Goal: Task Accomplishment & Management: Complete application form

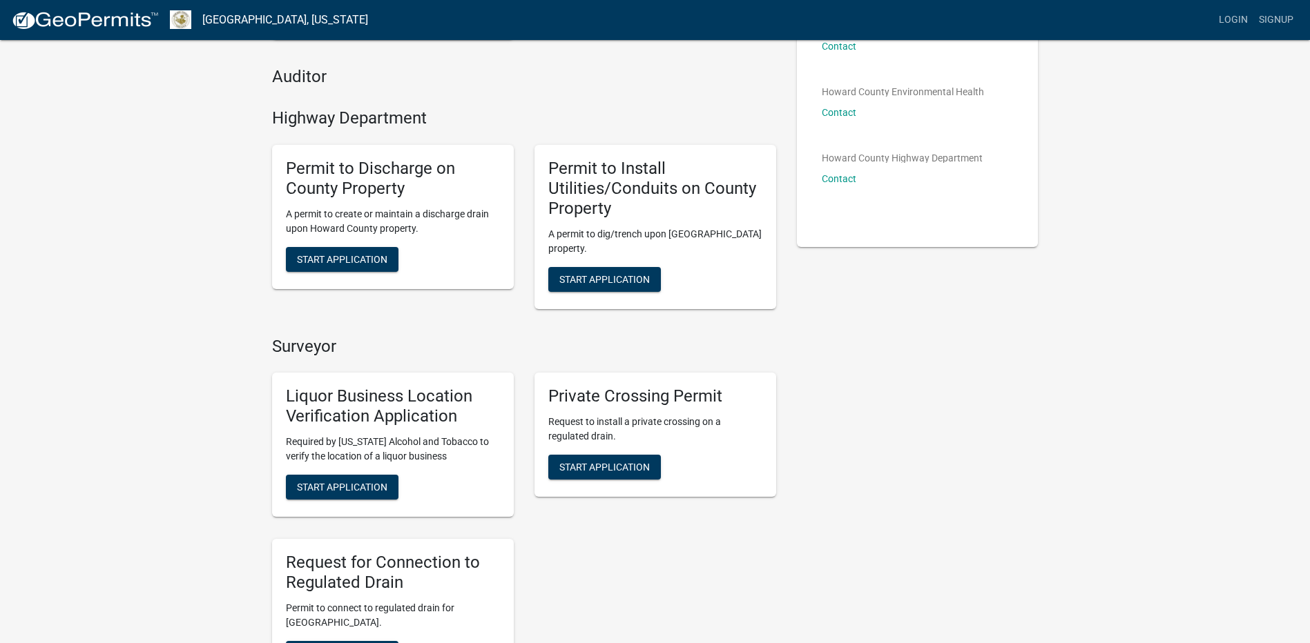
scroll to position [207, 0]
click at [622, 275] on span "Start Application" at bounding box center [604, 278] width 90 height 11
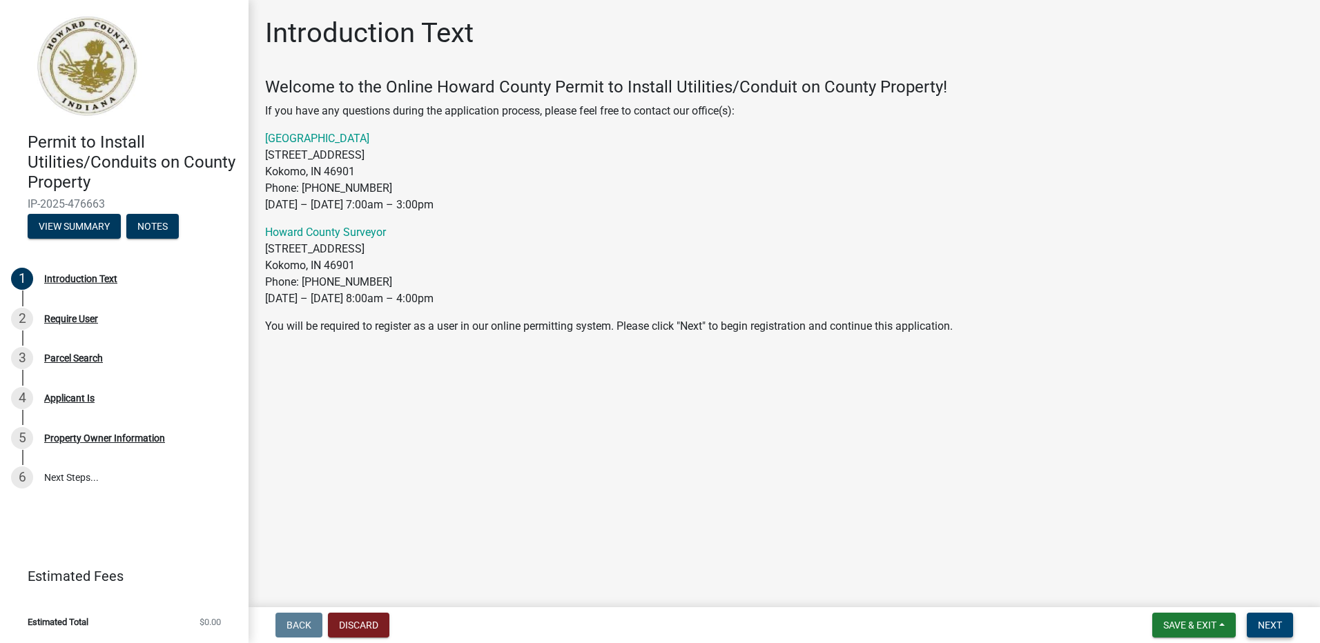
click at [1268, 622] on span "Next" at bounding box center [1270, 625] width 24 height 11
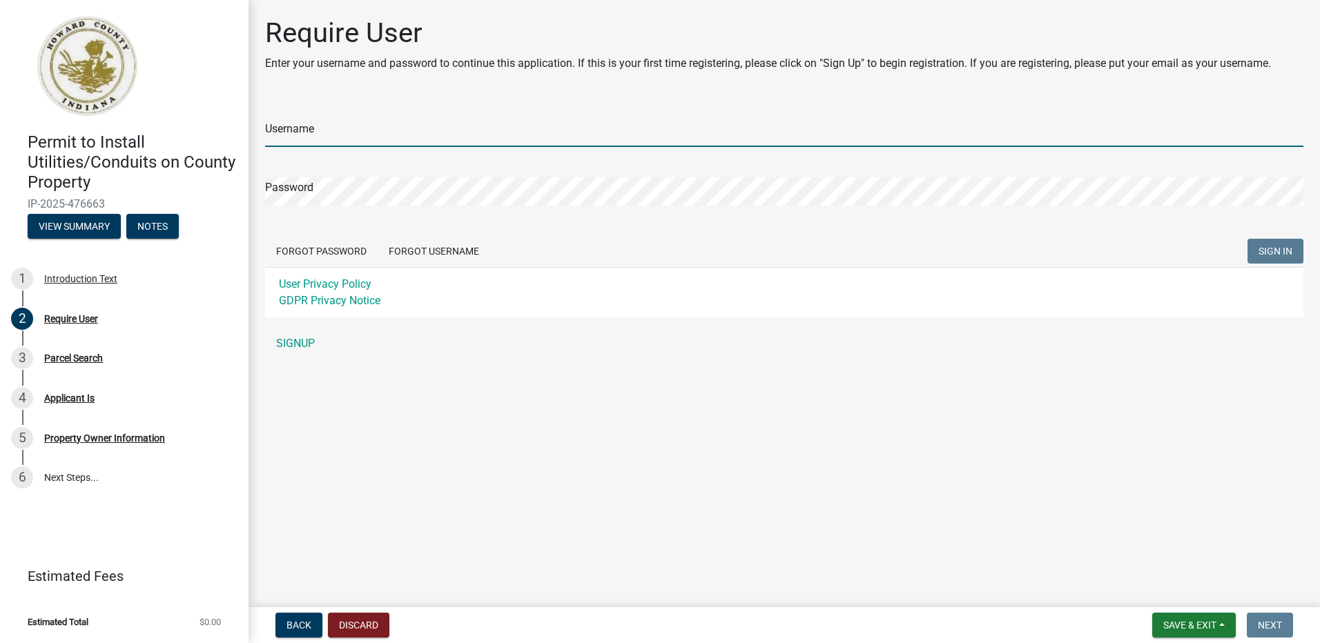
type input "SrNBSpclJKS"
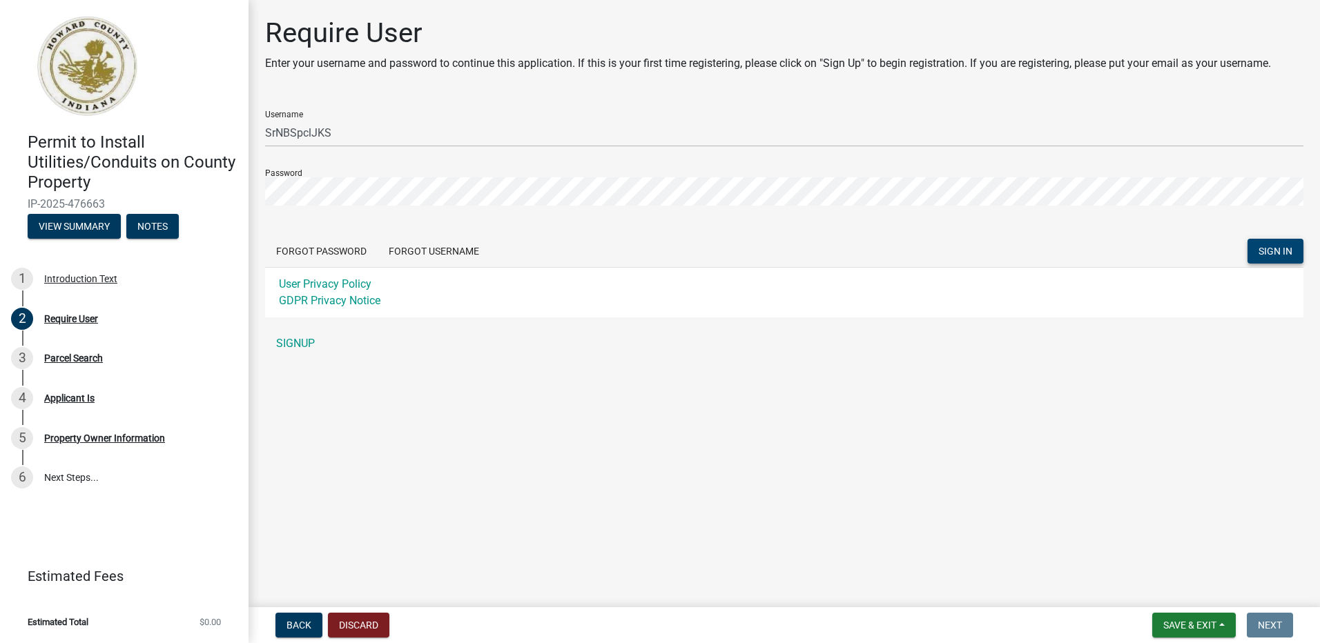
click at [1263, 254] on span "SIGN IN" at bounding box center [1275, 251] width 34 height 11
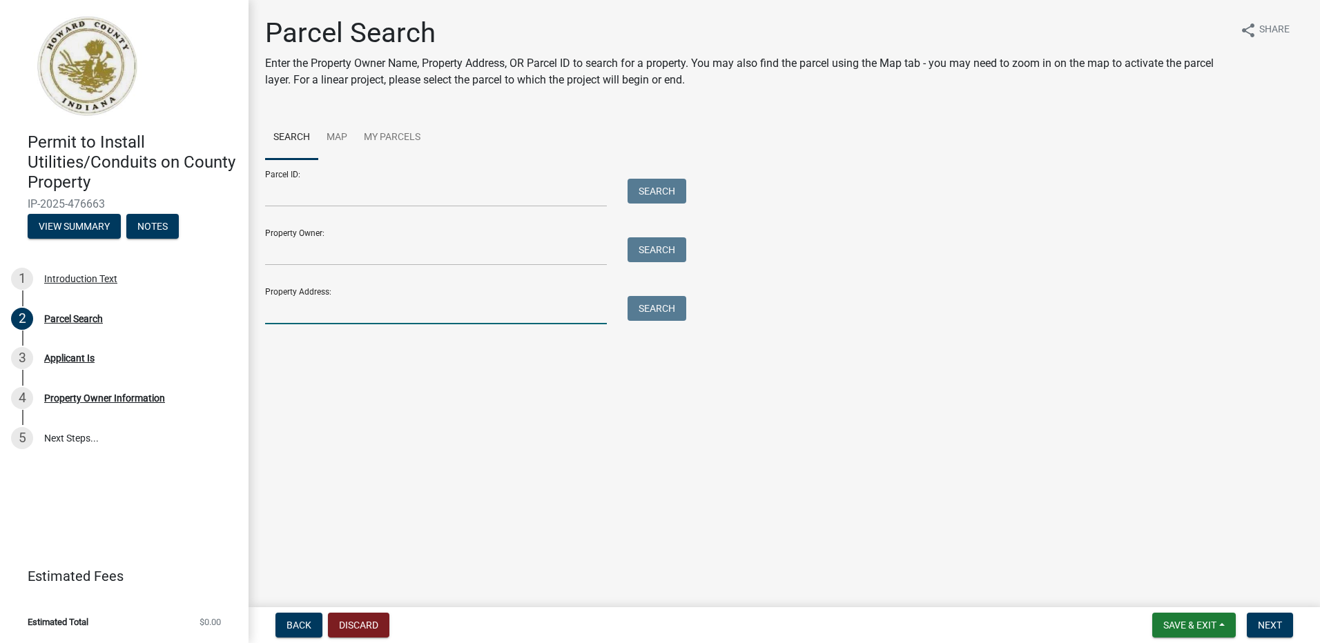
click at [307, 318] on input "Property Address:" at bounding box center [436, 310] width 342 height 28
click at [664, 313] on button "Search" at bounding box center [657, 308] width 59 height 25
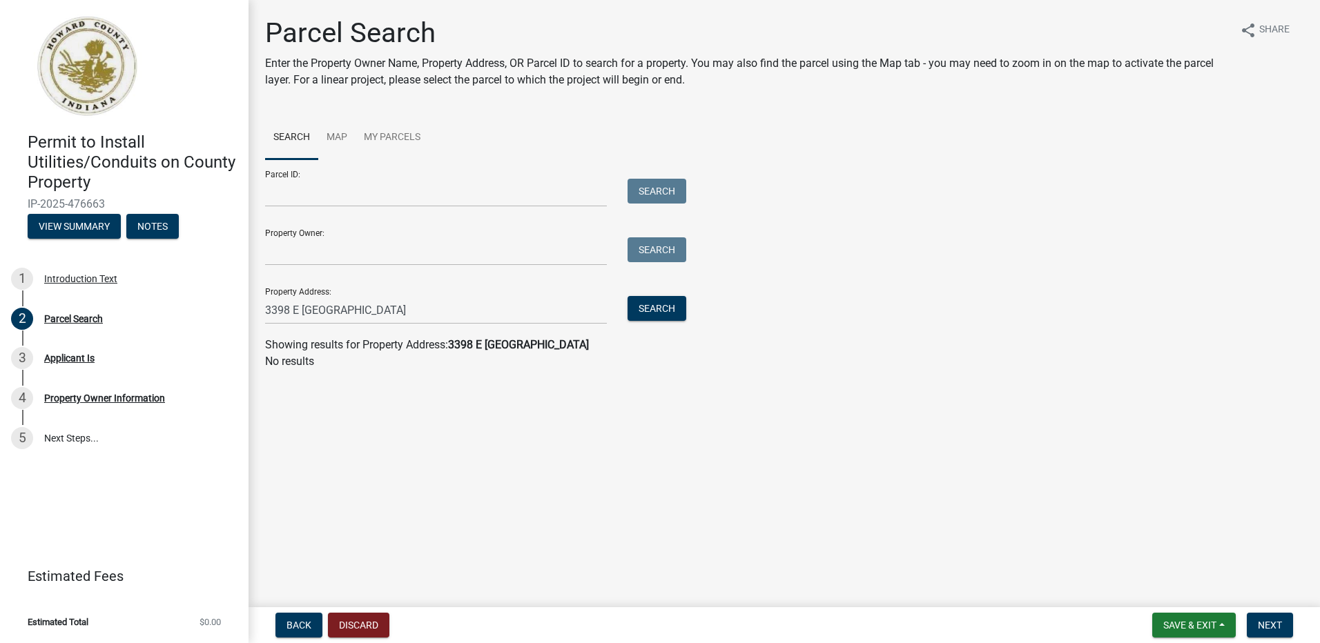
click at [487, 338] on div "Showing results for Property Address: [STREET_ADDRESS]" at bounding box center [784, 345] width 1038 height 17
click at [392, 309] on input "3398 E [GEOGRAPHIC_DATA]" at bounding box center [436, 310] width 342 height 28
click at [327, 313] on input "3398 E [GEOGRAPHIC_DATA]" at bounding box center [436, 310] width 342 height 28
click at [414, 315] on input "3398 E [GEOGRAPHIC_DATA]" at bounding box center [436, 310] width 342 height 28
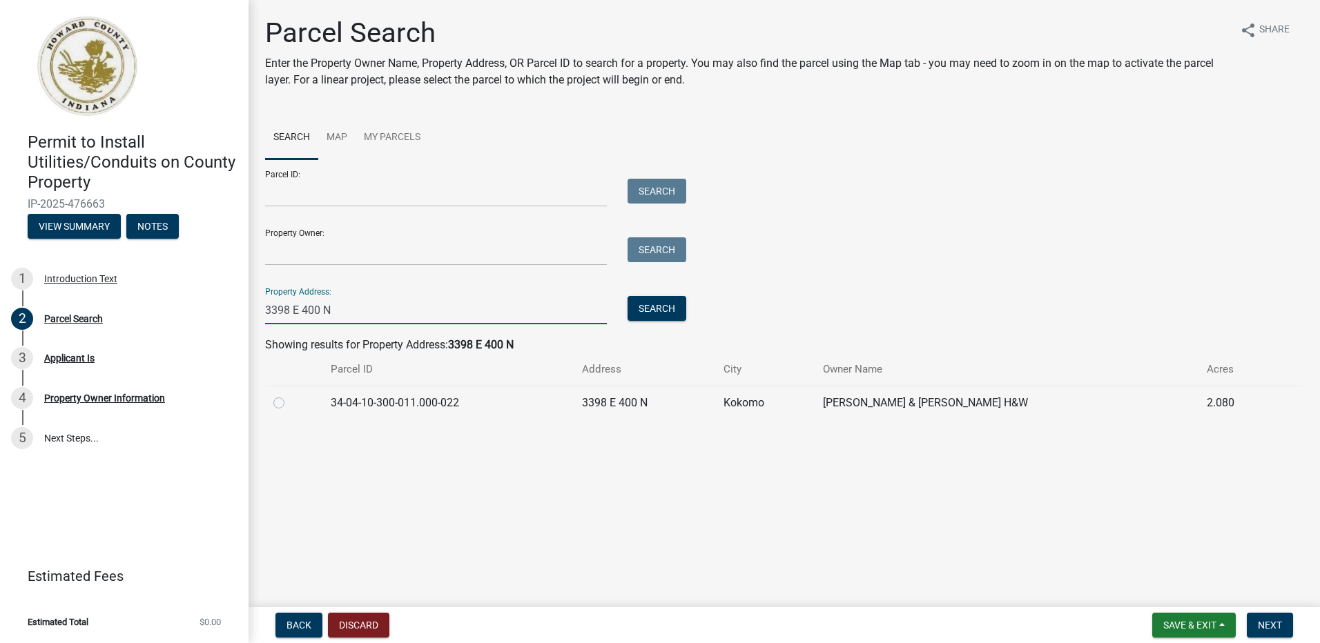
type input "3398 E 400 N"
click at [290, 395] on label at bounding box center [290, 395] width 0 height 0
click at [290, 404] on input "radio" at bounding box center [294, 399] width 9 height 9
radio input "true"
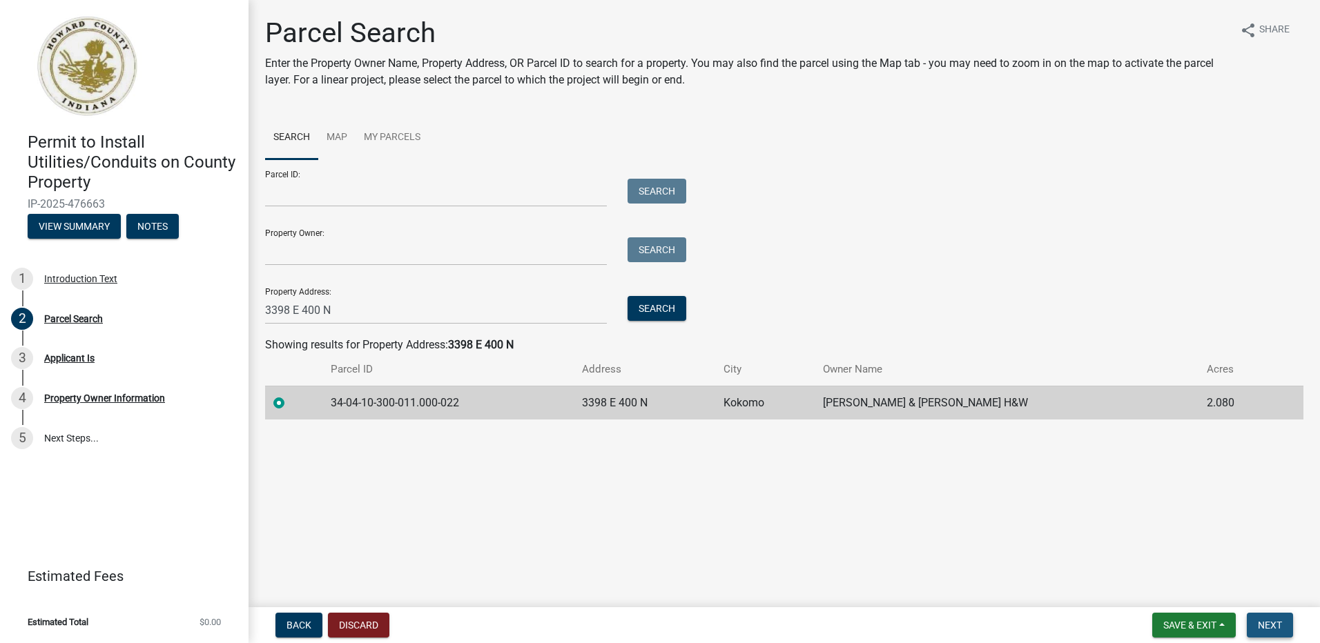
click at [1266, 619] on button "Next" at bounding box center [1270, 625] width 46 height 25
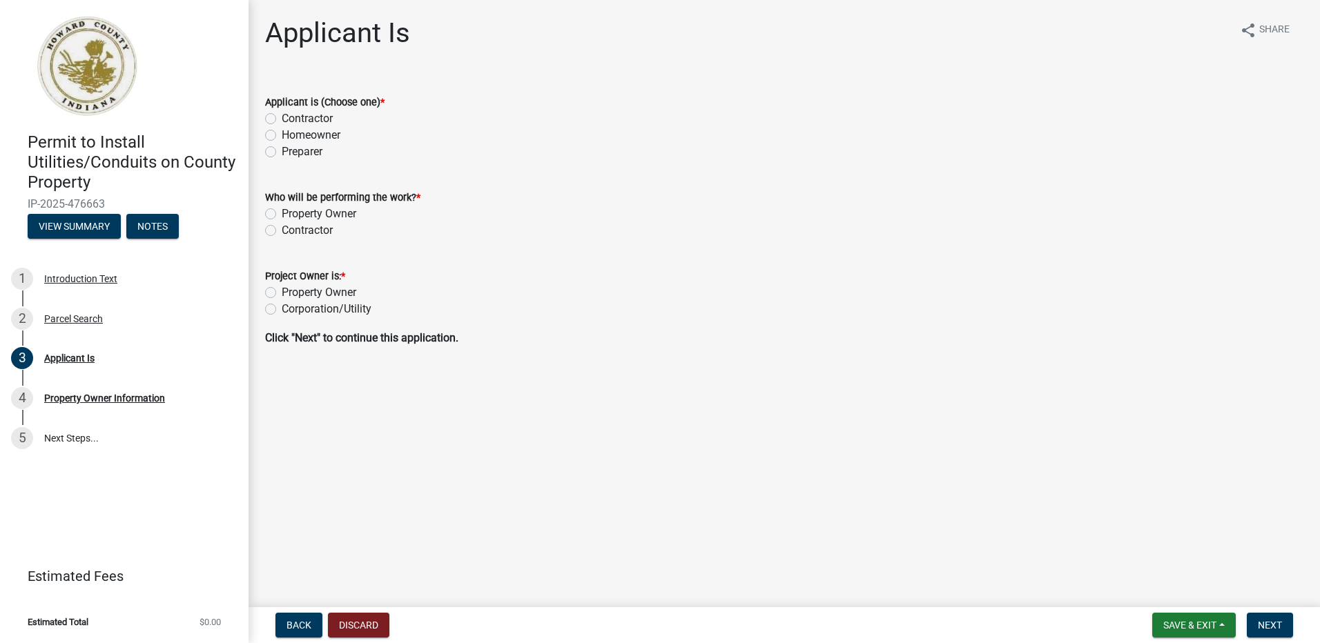
click at [282, 119] on label "Contractor" at bounding box center [307, 118] width 51 height 17
click at [282, 119] on input "Contractor" at bounding box center [286, 114] width 9 height 9
radio input "true"
click at [282, 233] on label "Contractor" at bounding box center [307, 230] width 51 height 17
click at [282, 231] on input "Contractor" at bounding box center [286, 226] width 9 height 9
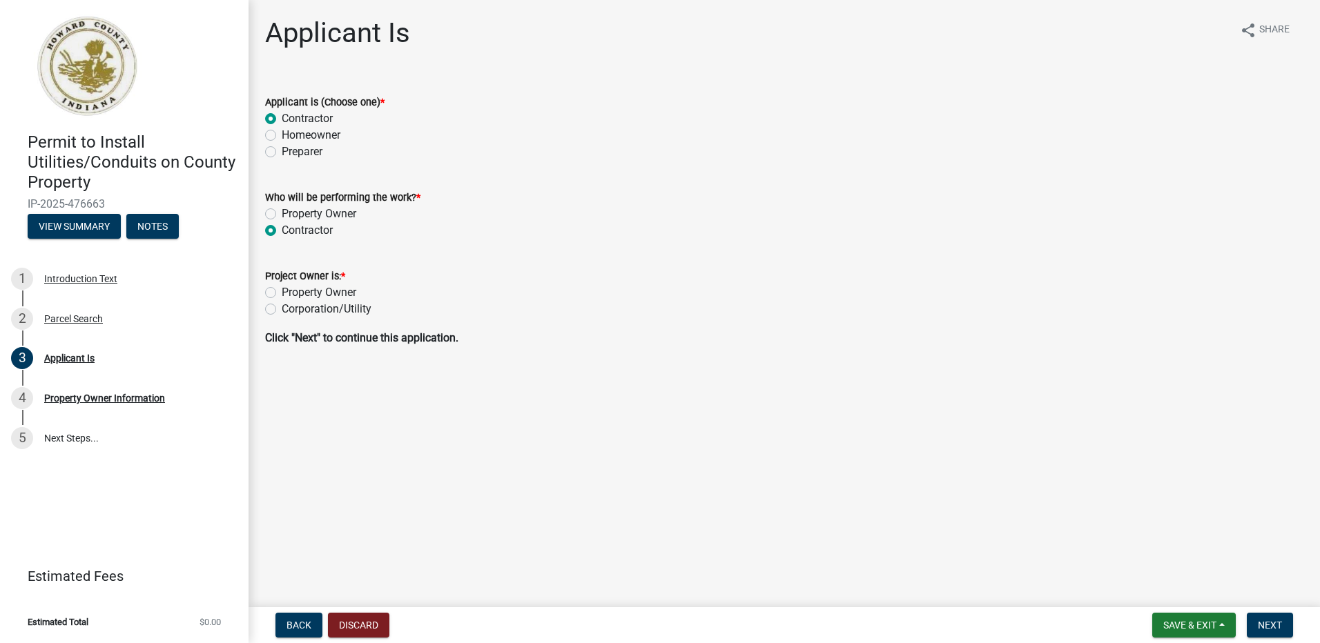
radio input "true"
click at [282, 310] on label "Corporation/Utility" at bounding box center [327, 309] width 90 height 17
click at [282, 310] on input "Corporation/Utility" at bounding box center [286, 305] width 9 height 9
radio input "true"
click at [1259, 623] on span "Next" at bounding box center [1270, 625] width 24 height 11
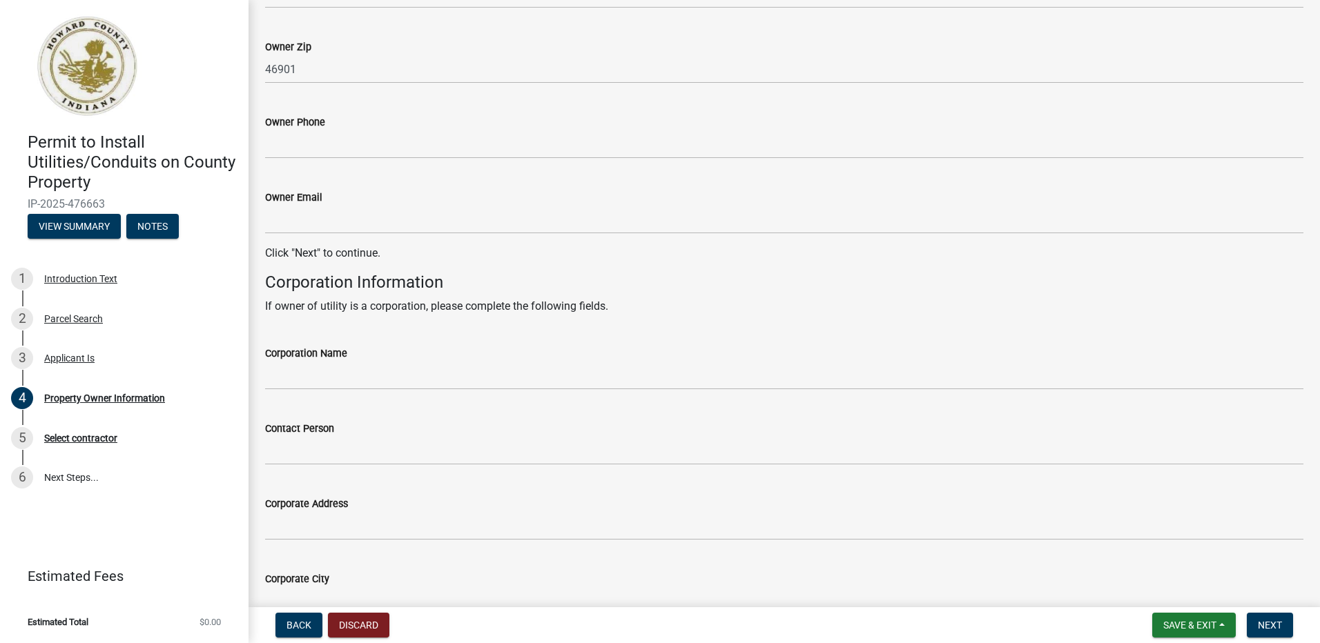
scroll to position [414, 0]
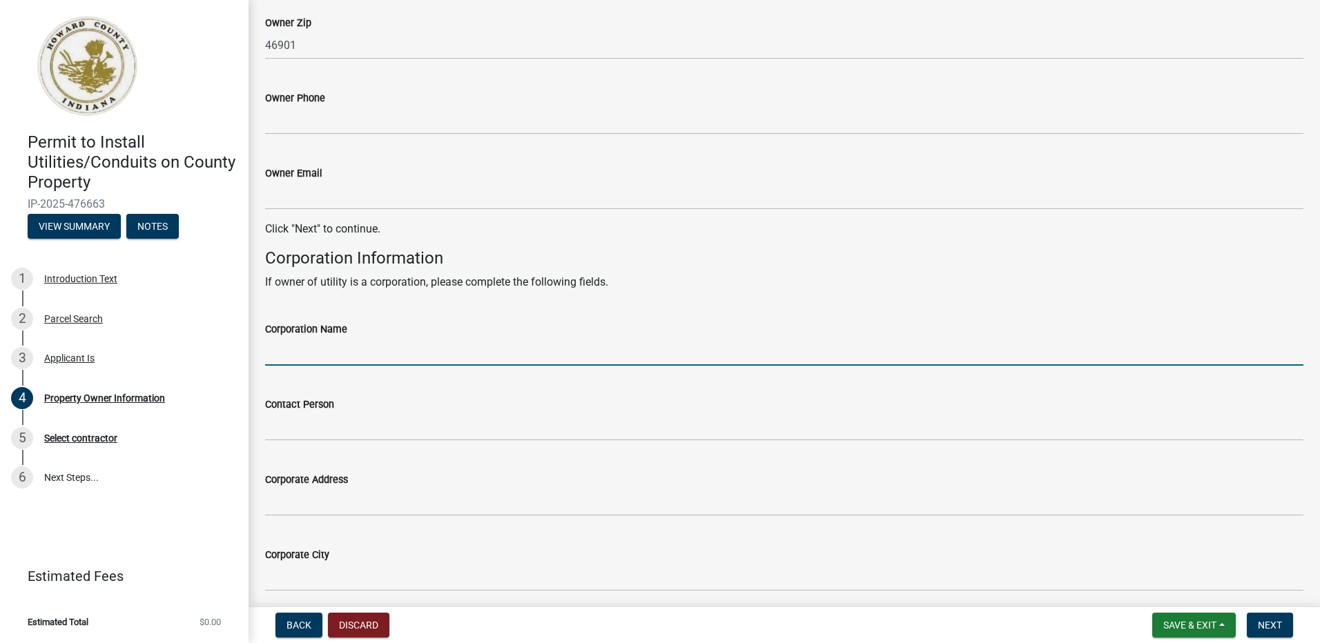
click at [314, 358] on input "Corporation Name" at bounding box center [784, 352] width 1038 height 28
type input "NIPSCO"
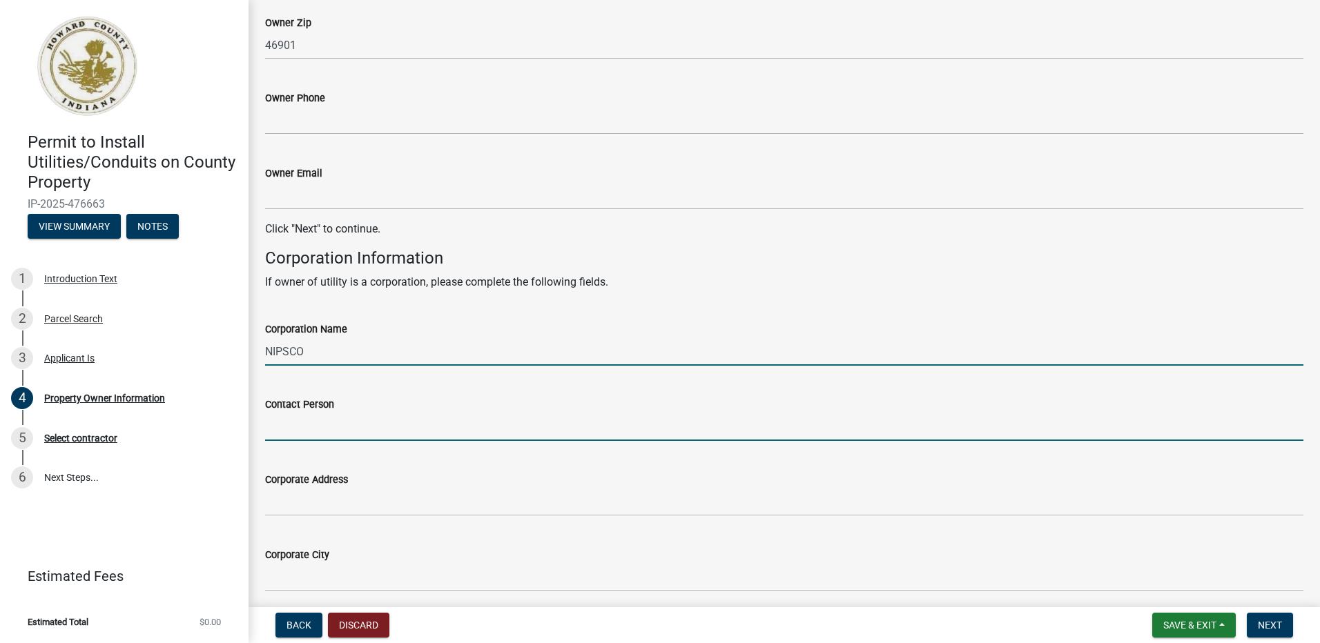
type input "[PERSON_NAME]"
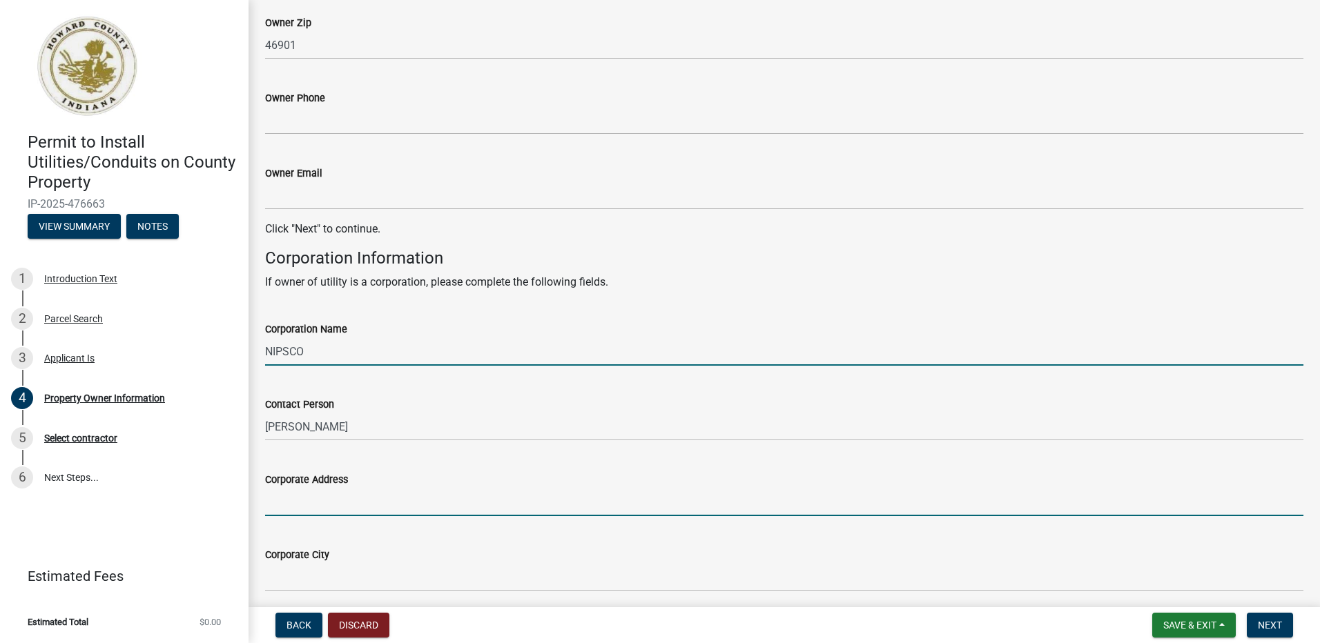
type input "[STREET_ADDRESS]"
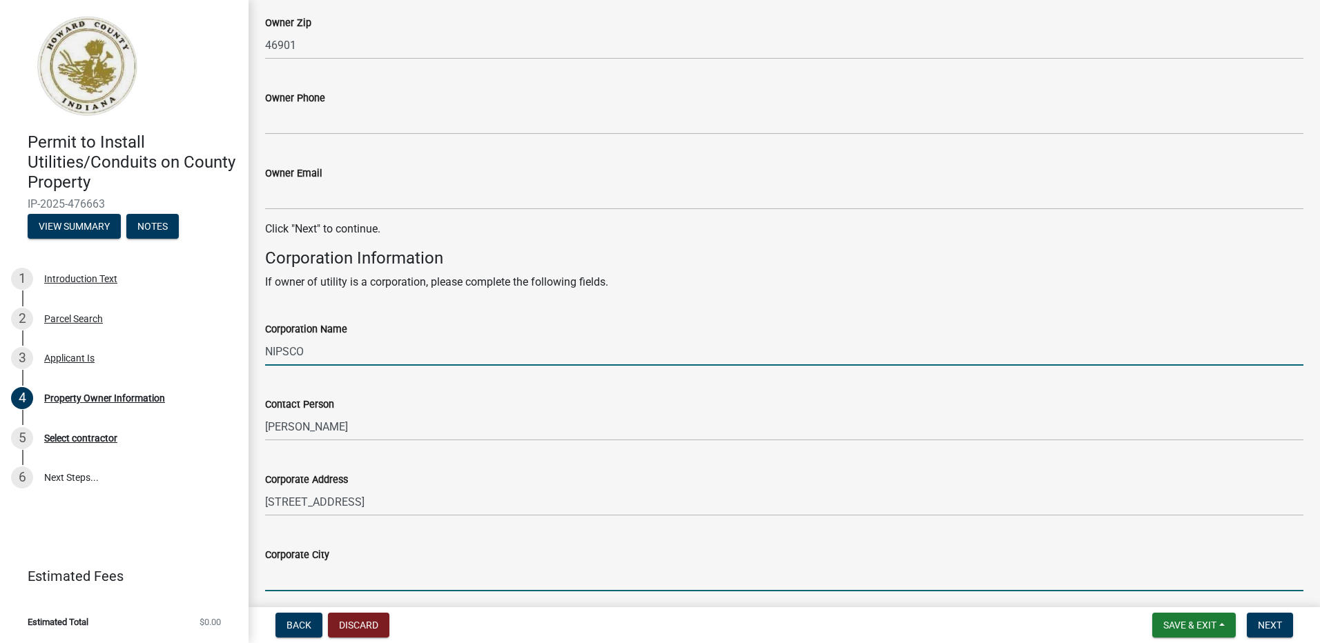
type input "Kokomo"
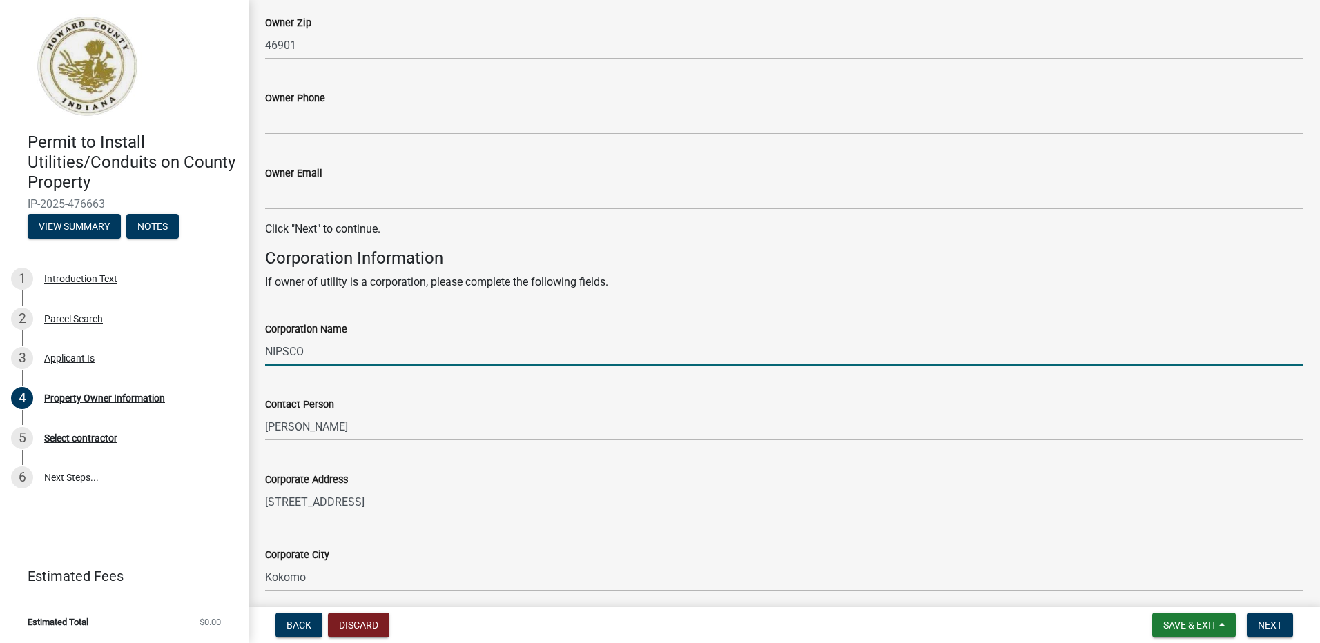
type input "[US_STATE]"
type input "46902"
type input "5743491448"
type input "[EMAIL_ADDRESS][DOMAIN_NAME]"
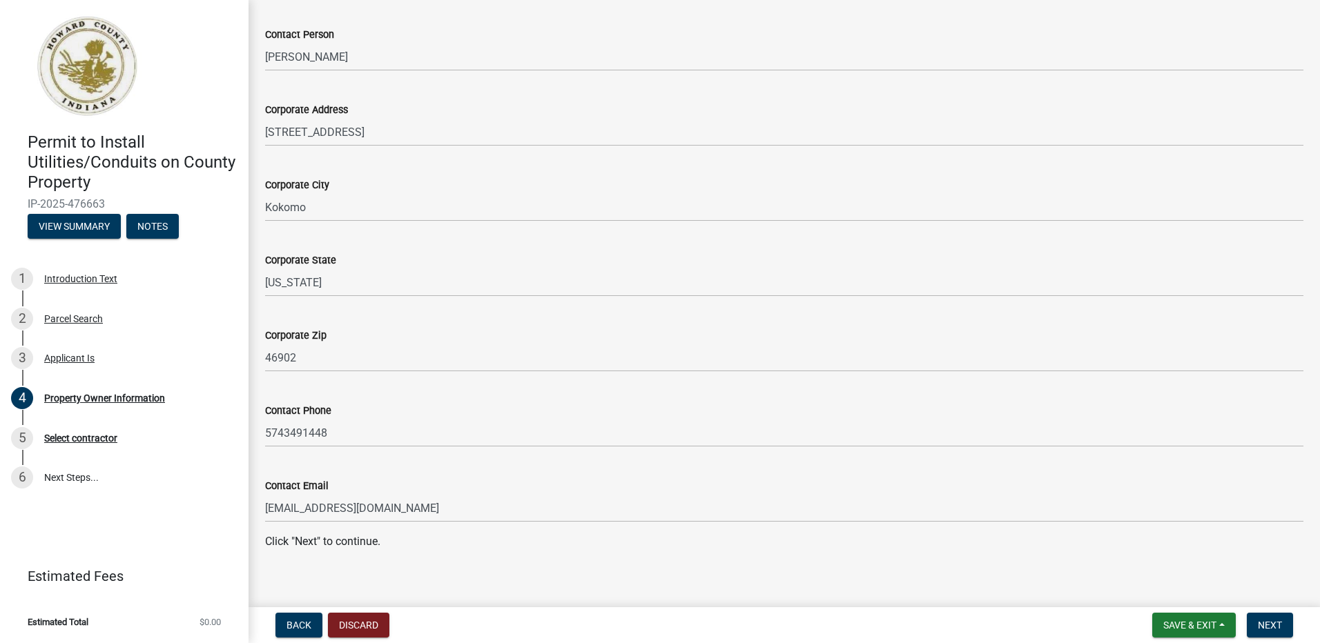
scroll to position [797, 0]
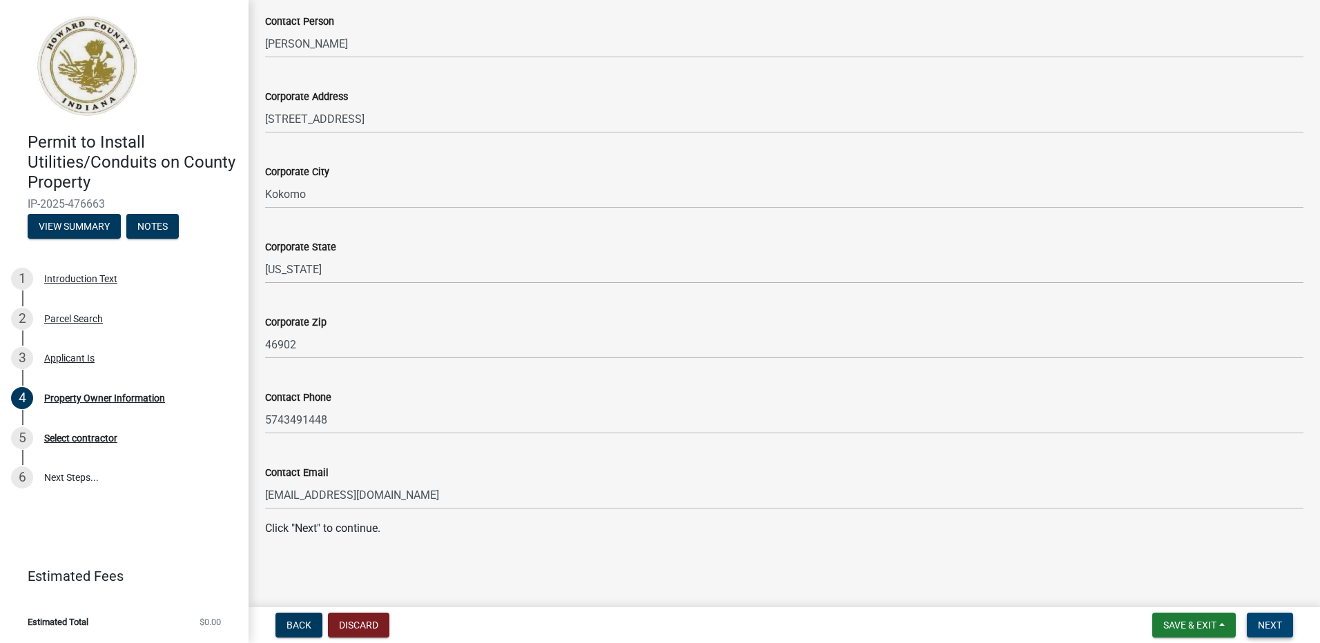
click at [1272, 629] on span "Next" at bounding box center [1270, 625] width 24 height 11
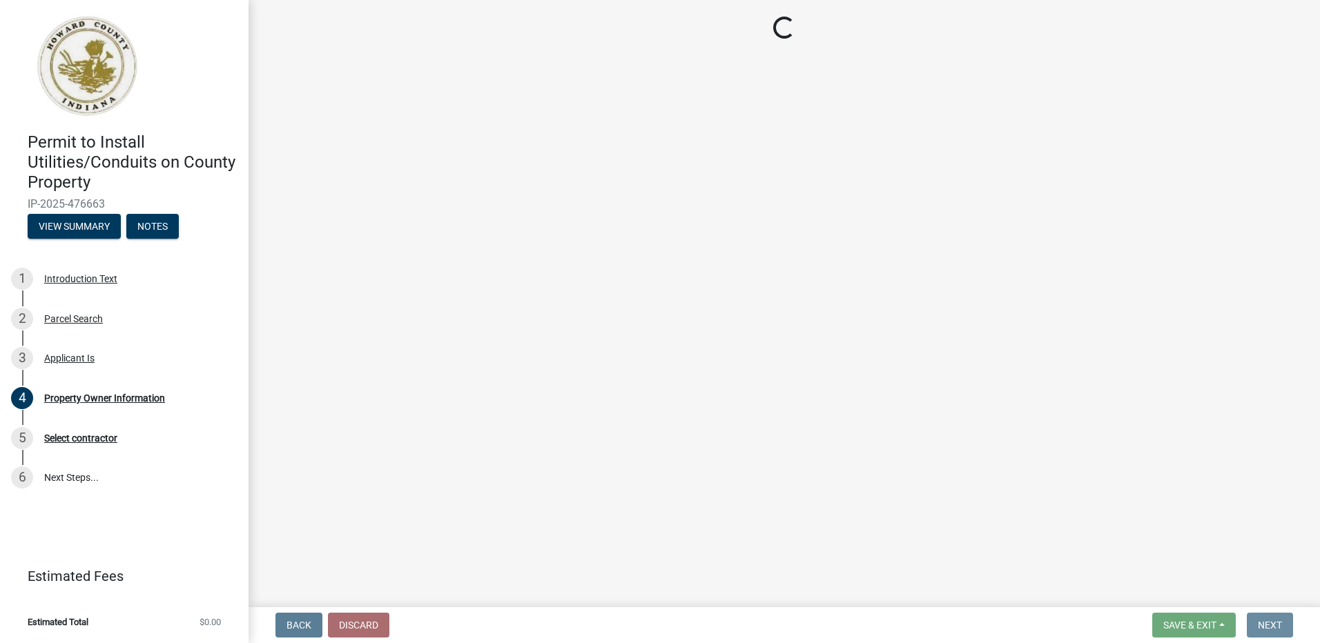
scroll to position [0, 0]
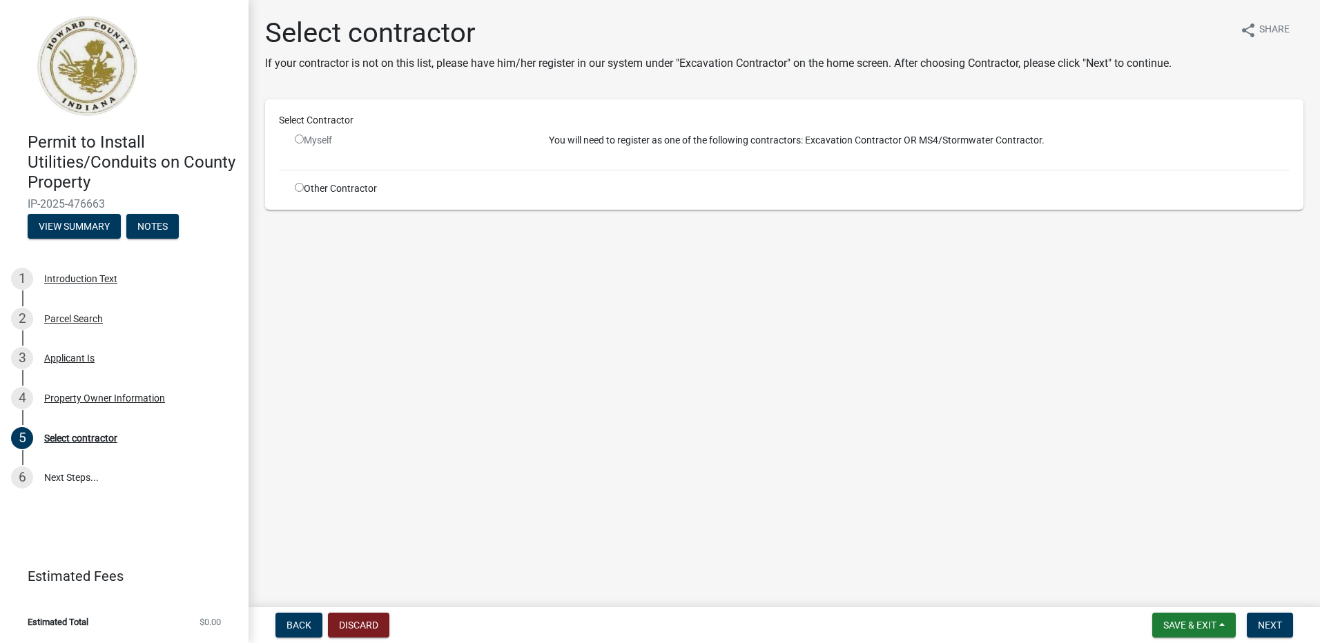
click at [299, 186] on input "radio" at bounding box center [299, 187] width 9 height 9
radio input "true"
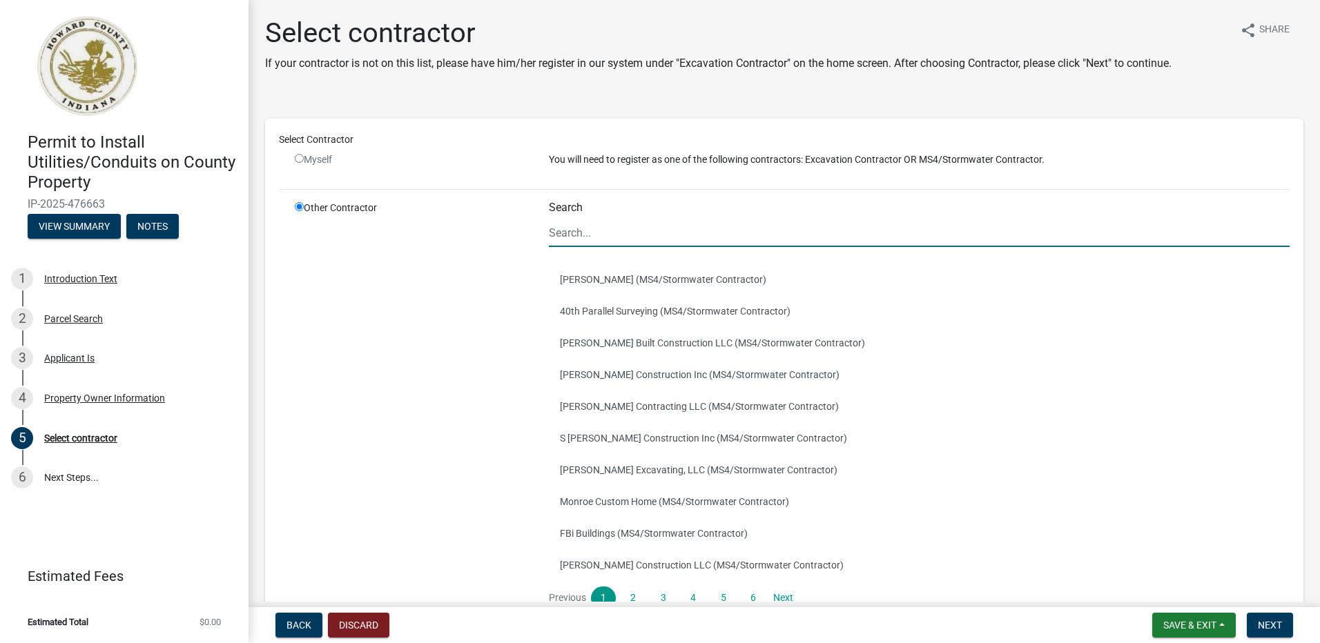
click at [585, 233] on input "Search" at bounding box center [919, 233] width 741 height 28
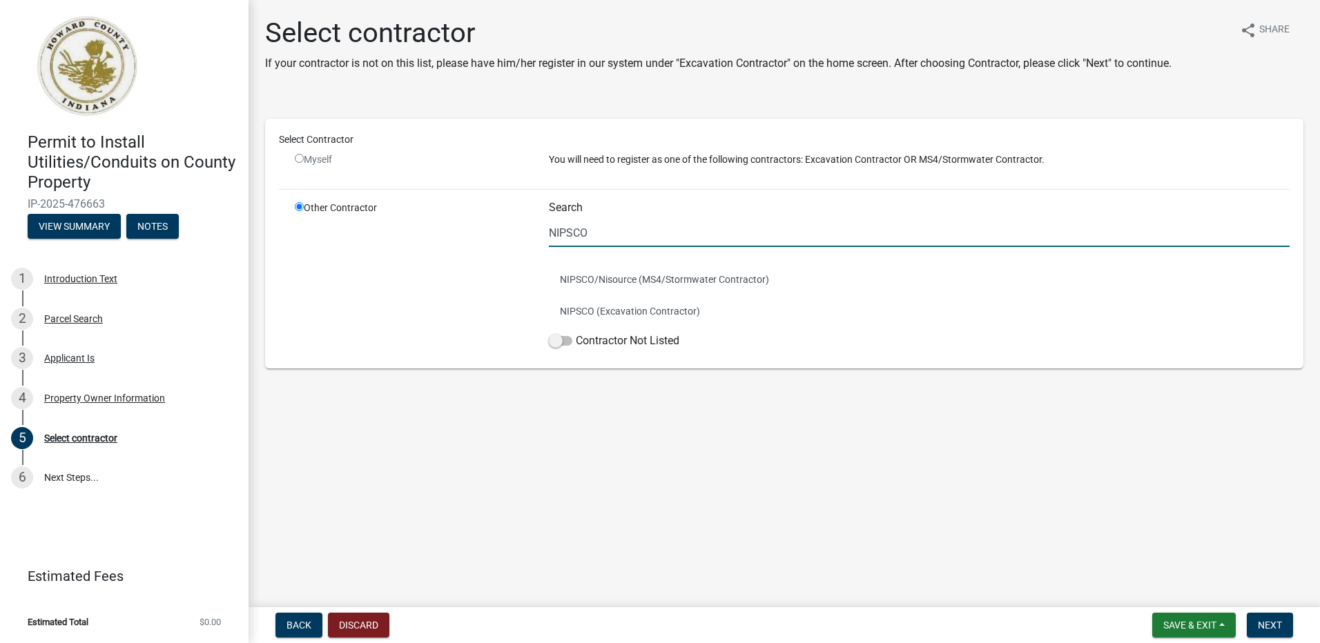
click at [670, 238] on input "NIPSCO" at bounding box center [919, 233] width 741 height 28
type input "NIPSCO"
click at [671, 307] on button "NIPSCO (Excavation Contractor)" at bounding box center [919, 311] width 741 height 32
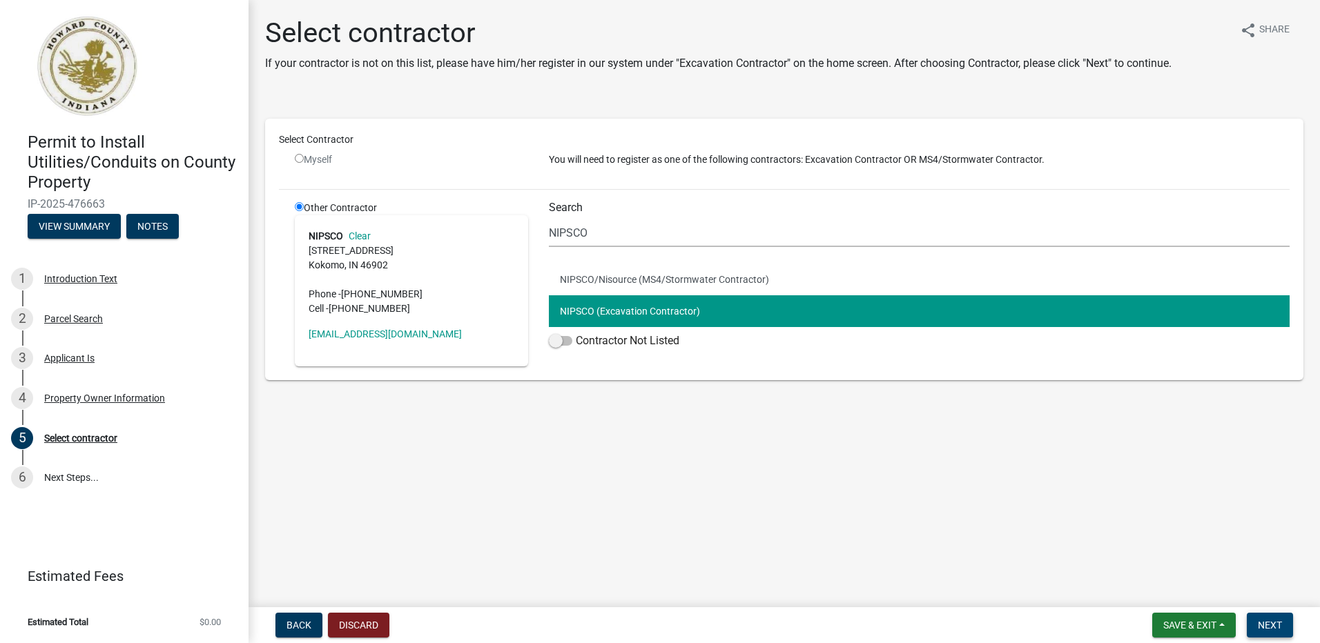
click at [1260, 627] on span "Next" at bounding box center [1270, 625] width 24 height 11
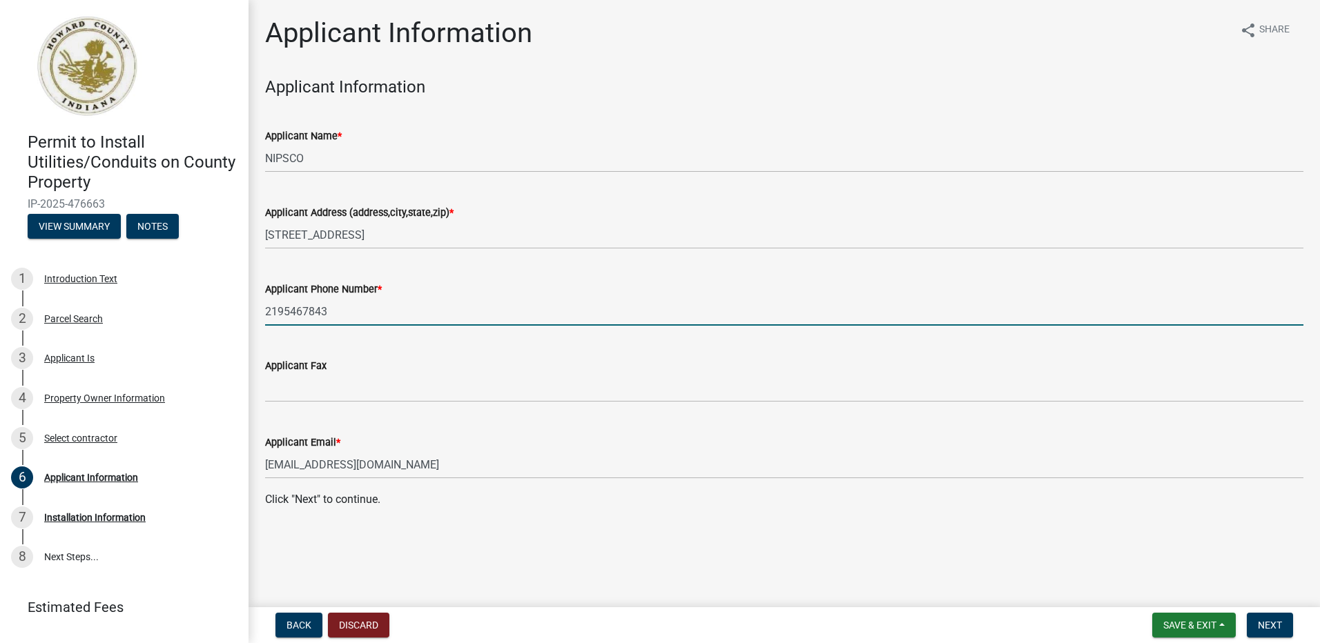
click at [353, 322] on input "2195467843" at bounding box center [784, 312] width 1038 height 28
drag, startPoint x: 353, startPoint y: 315, endPoint x: 185, endPoint y: 305, distance: 168.8
click at [185, 305] on div "Permit to Install Utilities/Conduits on County Property IP-2025-476663 View Sum…" at bounding box center [660, 321] width 1320 height 643
type input "5743491448"
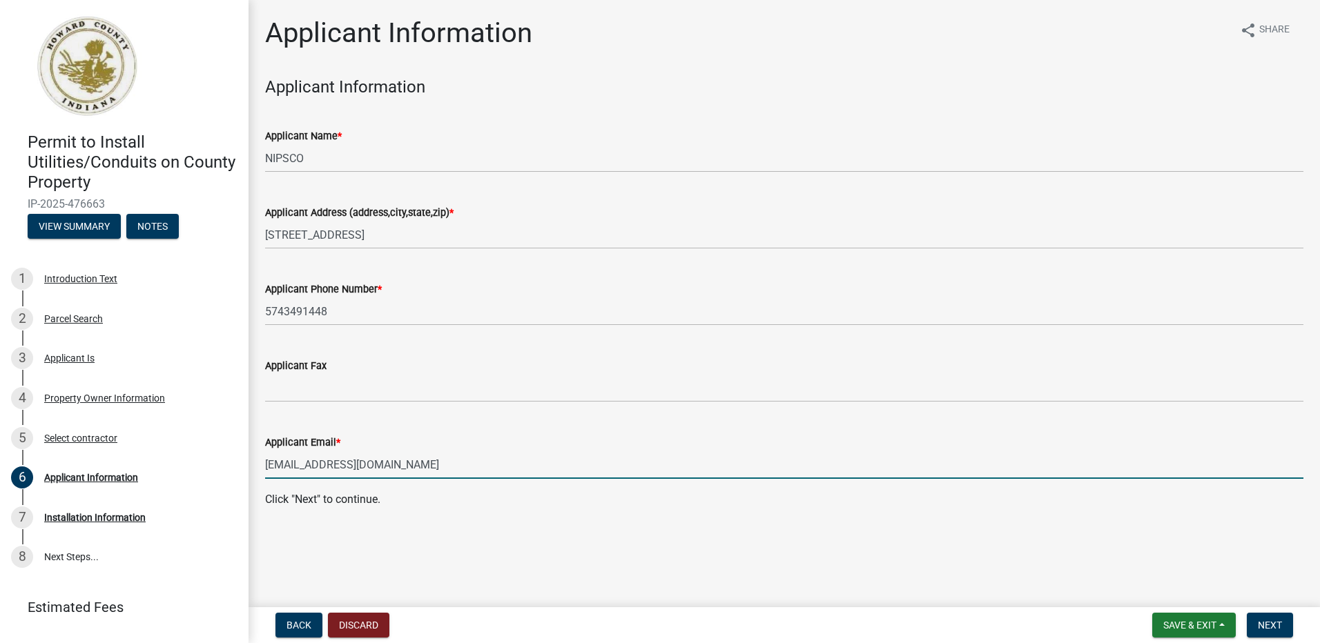
drag, startPoint x: 429, startPoint y: 467, endPoint x: 246, endPoint y: 459, distance: 182.4
click at [246, 459] on div "Permit to Install Utilities/Conduits on County Property IP-2025-476663 View Sum…" at bounding box center [660, 321] width 1320 height 643
type input "[EMAIL_ADDRESS][DOMAIN_NAME]"
click at [1263, 621] on span "Next" at bounding box center [1270, 625] width 24 height 11
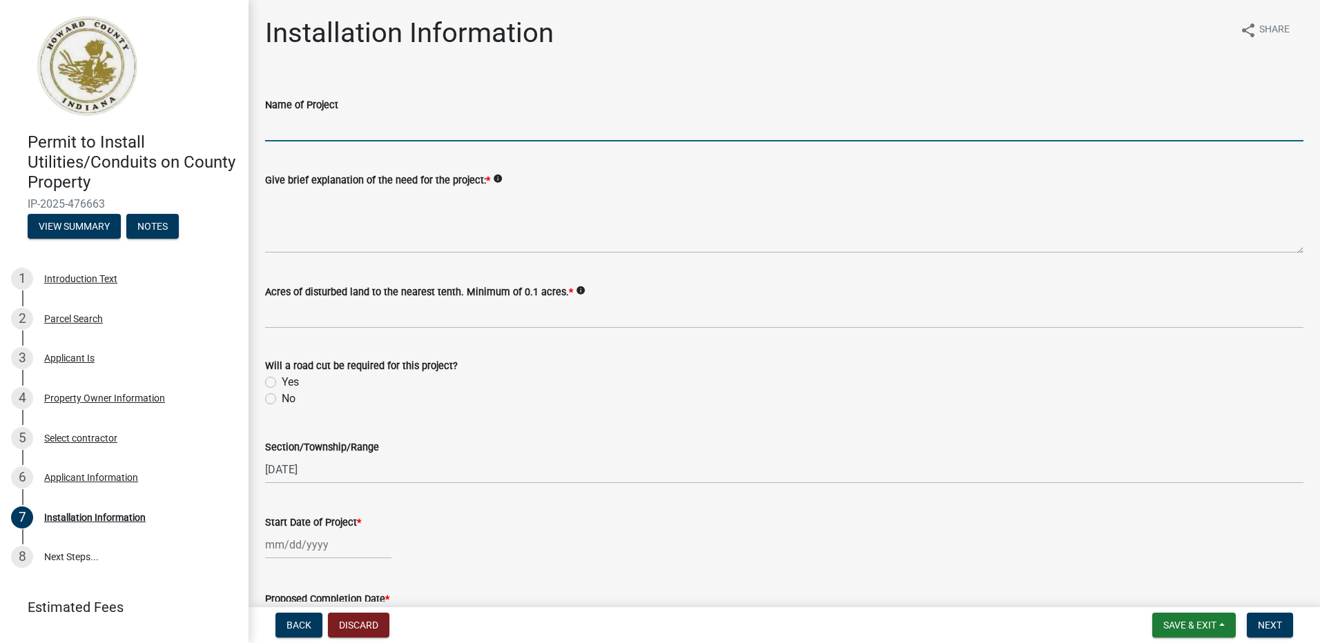
click at [330, 128] on input "Name of Project" at bounding box center [784, 127] width 1038 height 28
type input "N"
type input "G"
type input "I"
type input "G"
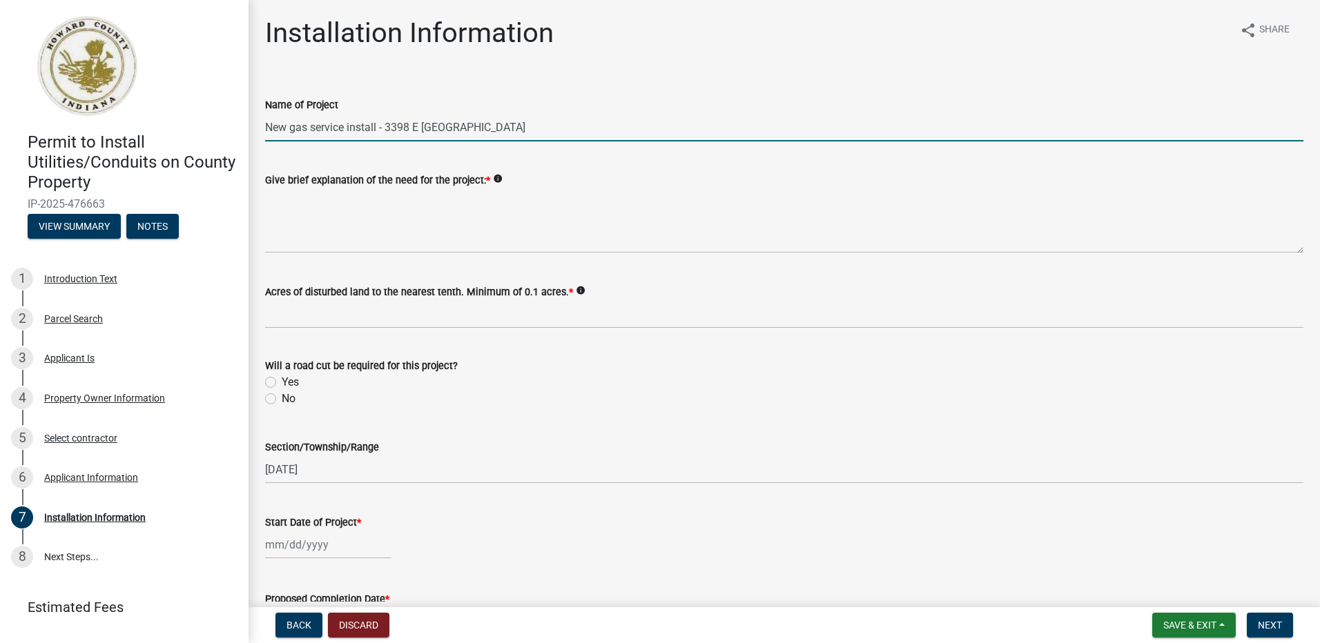
type input "New gas service install - 3398 E [GEOGRAPHIC_DATA]"
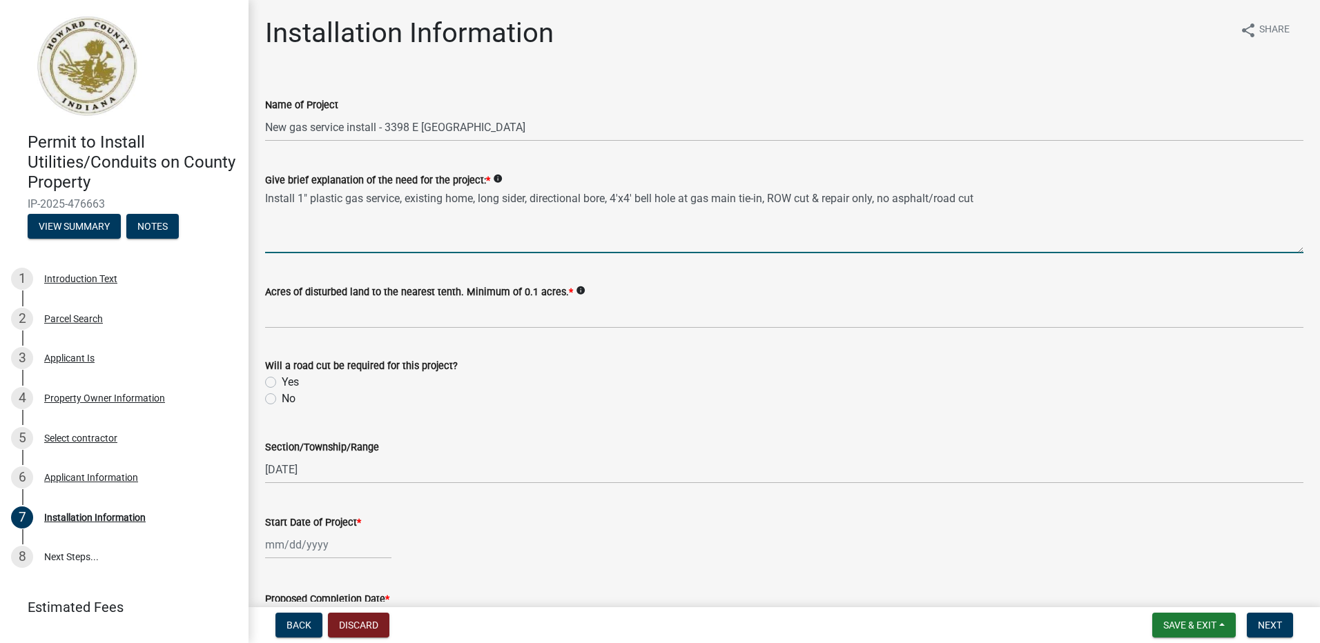
type textarea "Install 1" plastic gas service, existing home, long sider, directional bore, 4'…"
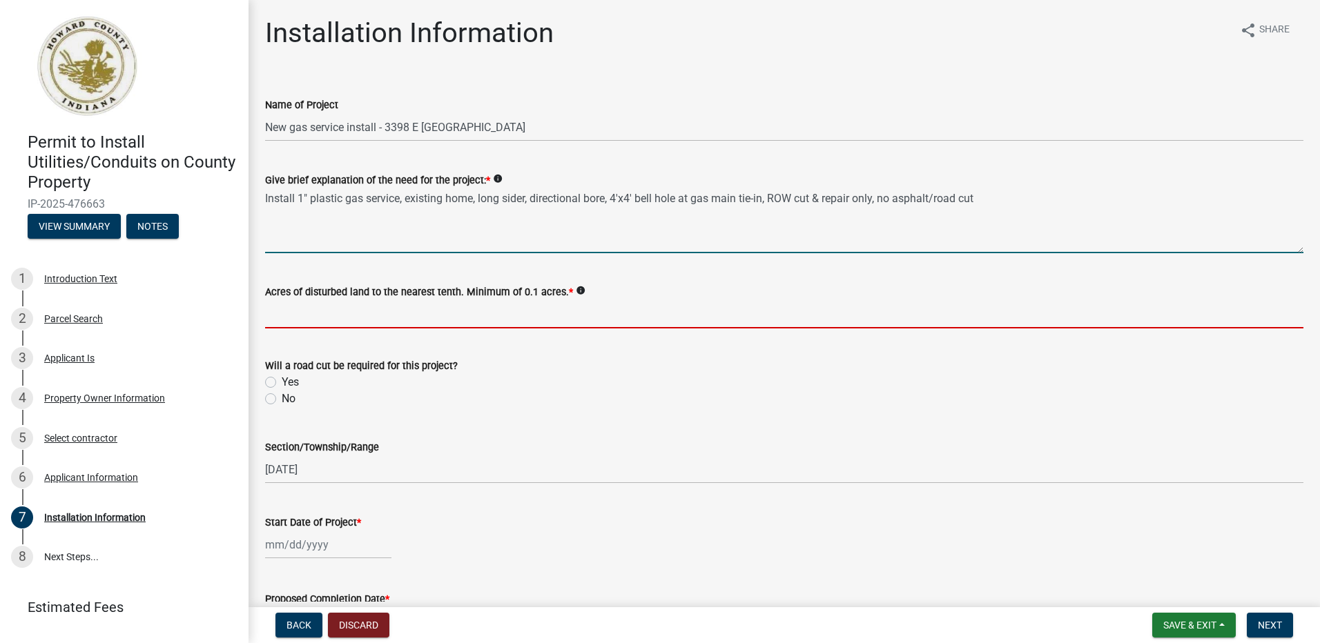
click at [347, 311] on input "text" at bounding box center [784, 314] width 1038 height 28
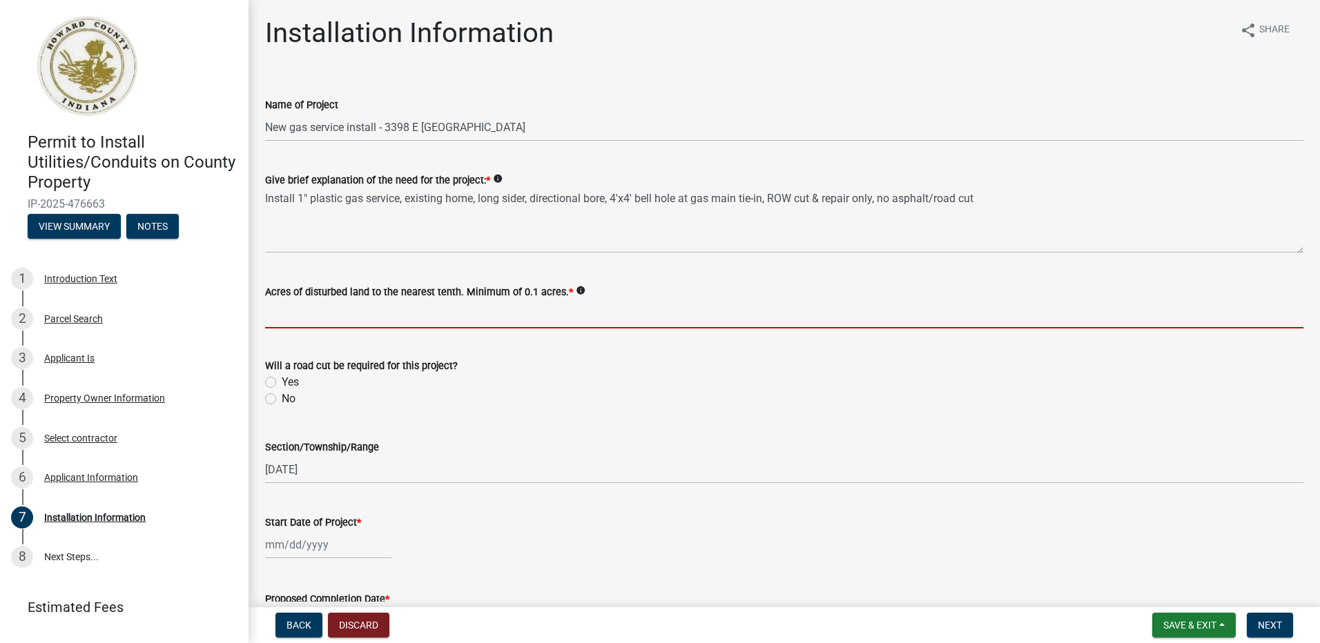
type input "0.1"
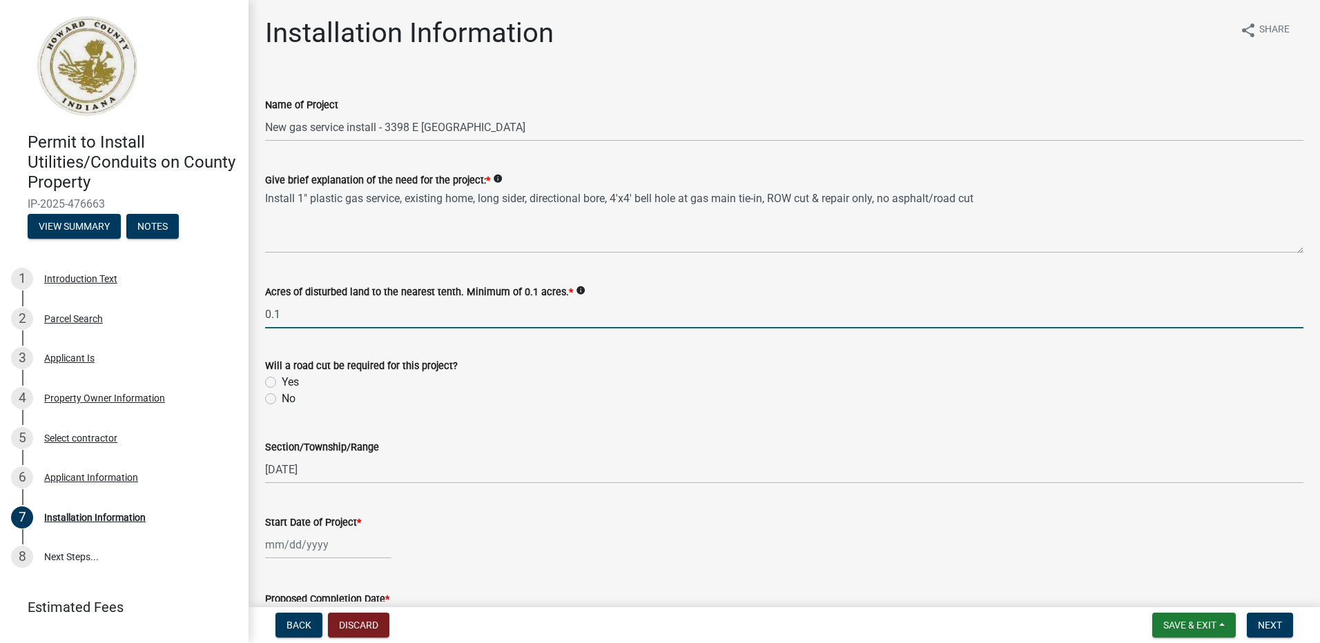
type input "[DATE]"
type input "[PERSON_NAME]"
select select "9"
select select "2025"
select select "9"
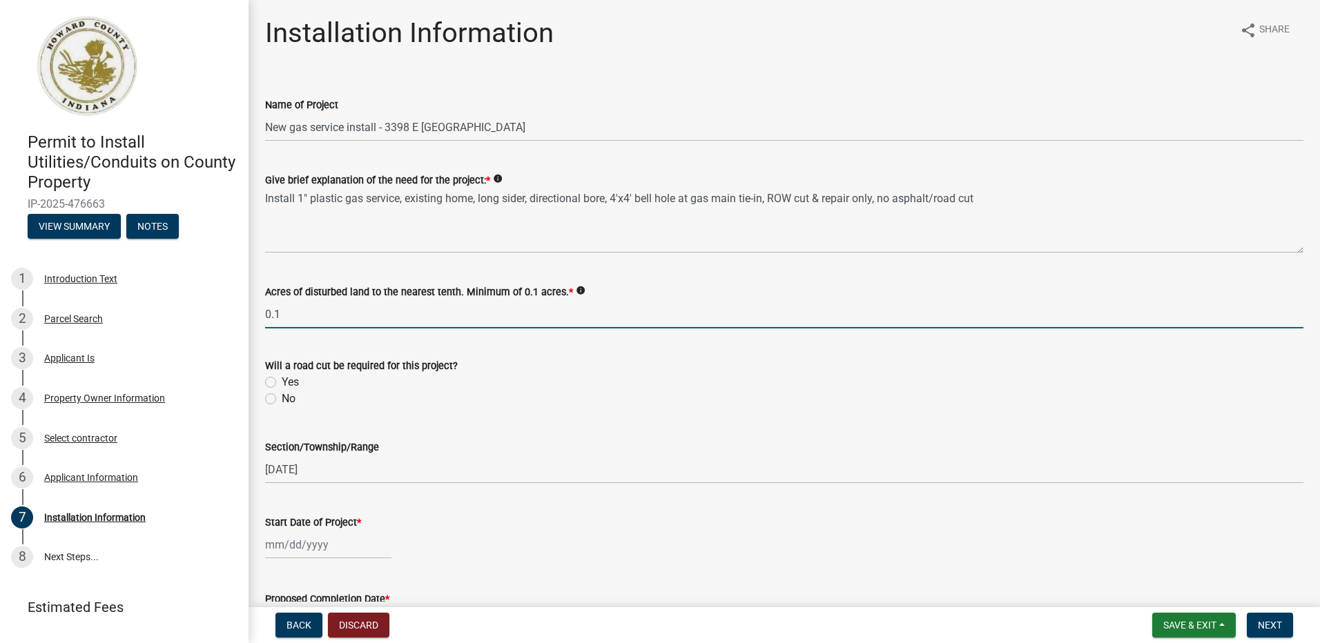
select select "2025"
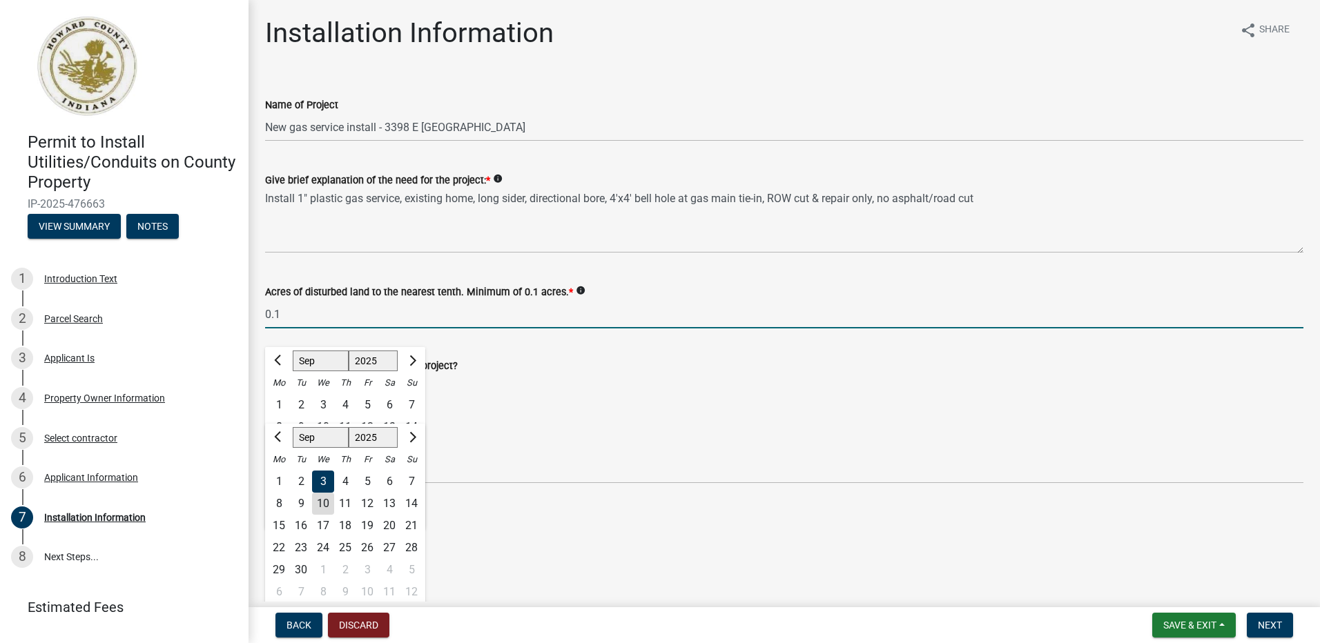
click at [507, 309] on input "0.1" at bounding box center [784, 314] width 1038 height 28
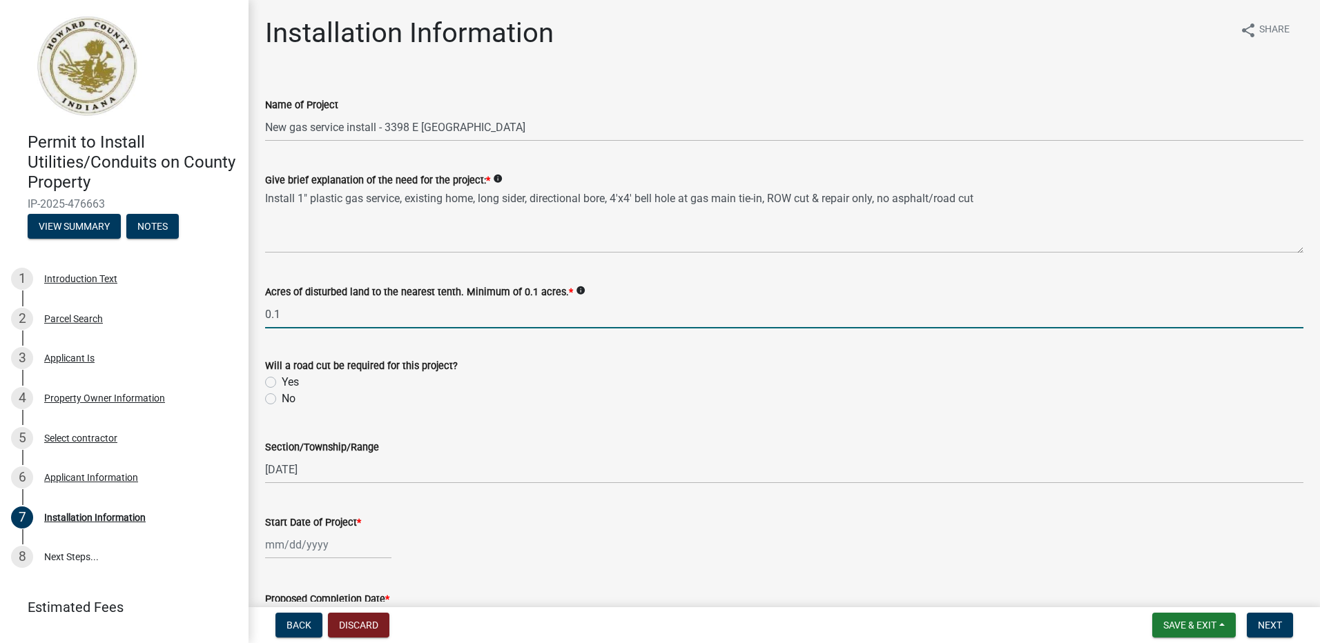
click at [282, 398] on label "No" at bounding box center [289, 399] width 14 height 17
click at [282, 398] on input "No" at bounding box center [286, 395] width 9 height 9
radio input "true"
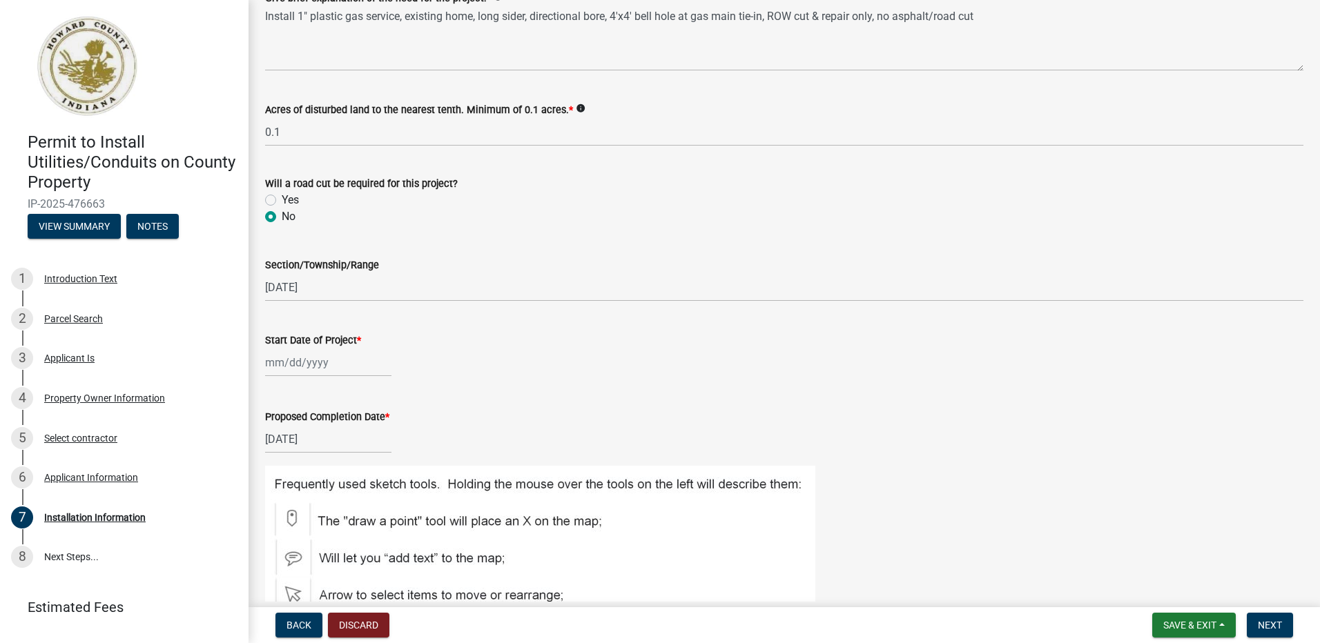
scroll to position [207, 0]
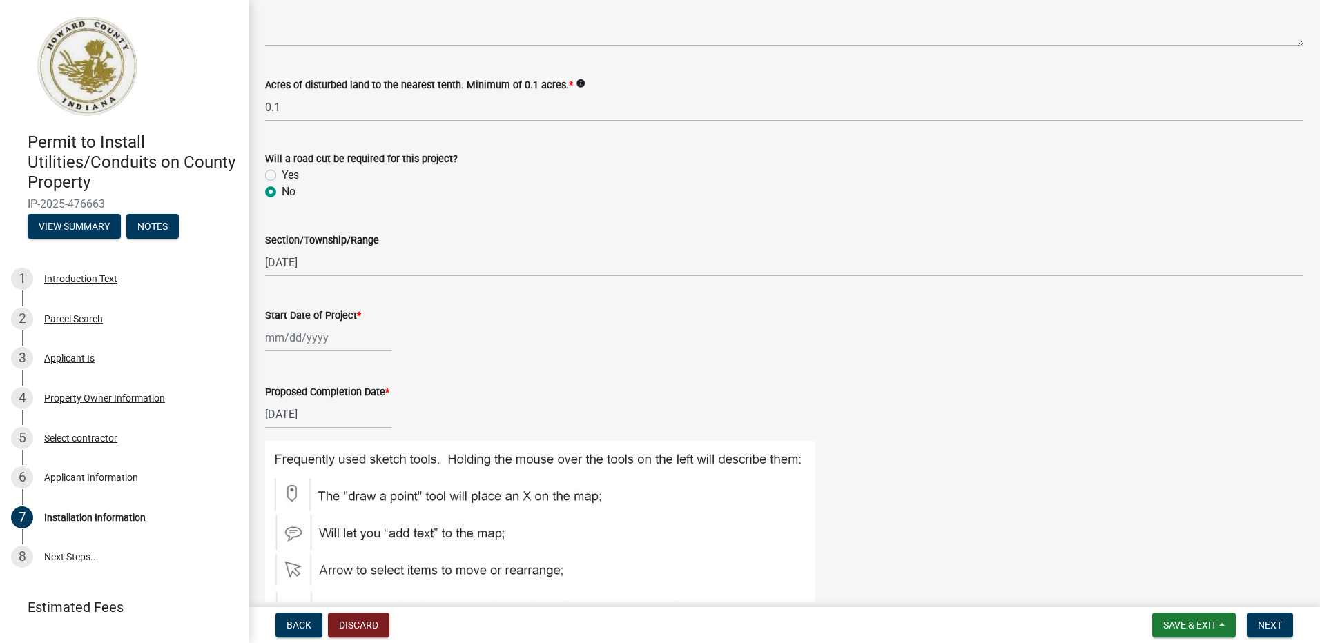
click at [305, 341] on div at bounding box center [328, 338] width 126 height 28
select select "9"
select select "2025"
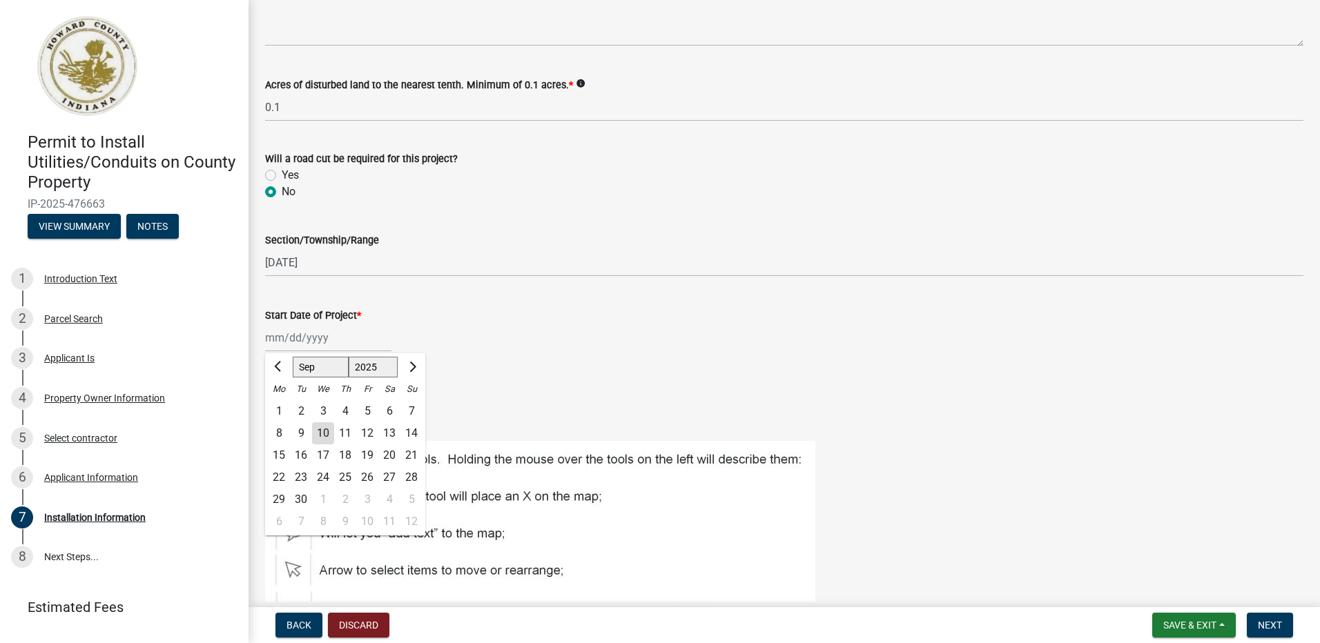
click at [367, 477] on div "26" at bounding box center [367, 478] width 22 height 22
type input "[DATE]"
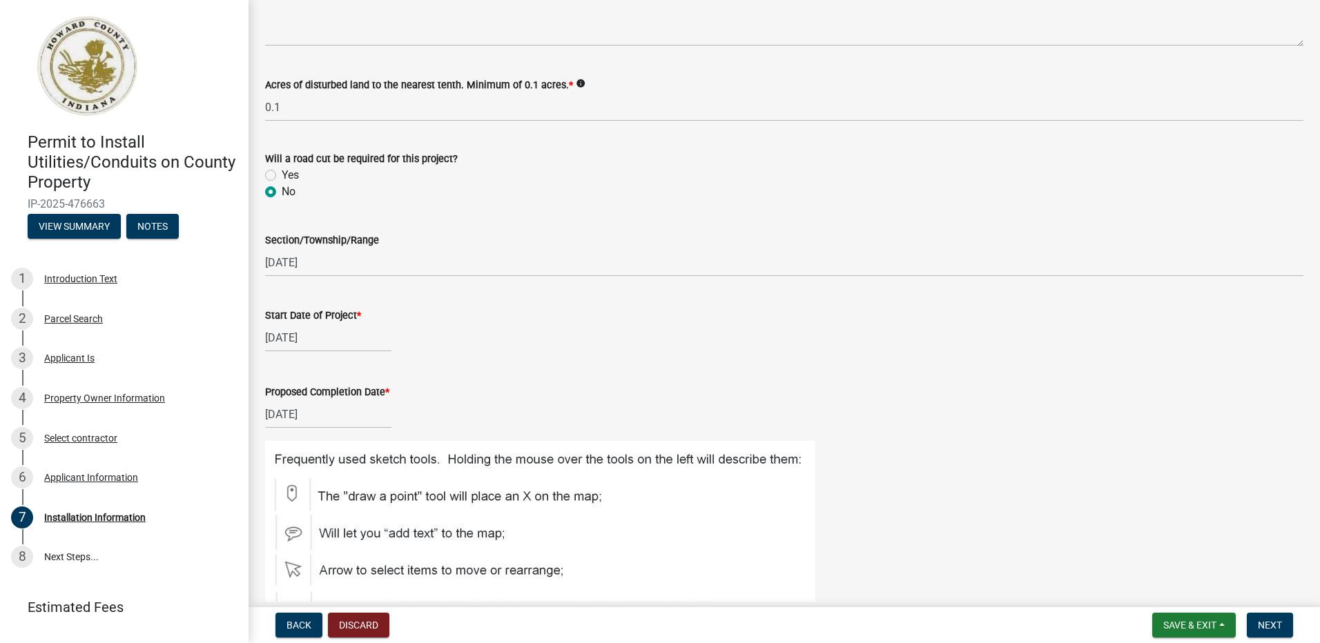
select select "9"
select select "2025"
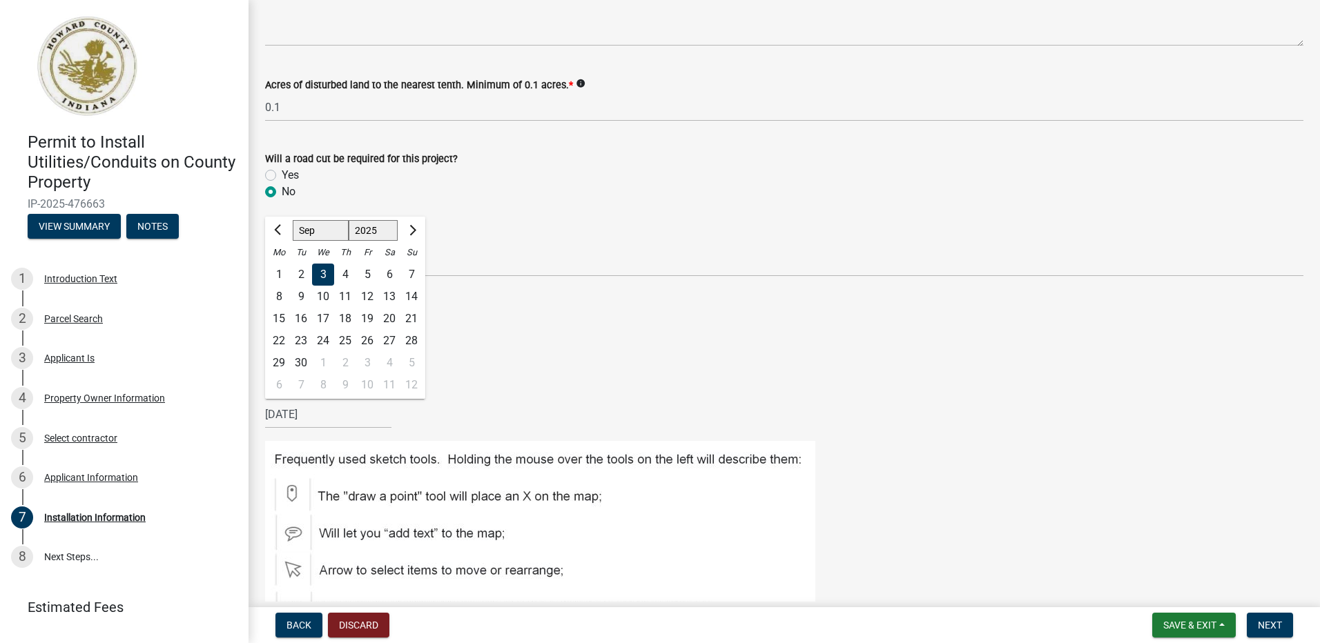
click at [319, 414] on div "[DATE] [PERSON_NAME] Apr May Jun [DATE] Aug Sep Oct Nov [DATE] 1526 1527 1528 1…" at bounding box center [328, 414] width 126 height 28
click at [367, 339] on div "26" at bounding box center [367, 341] width 22 height 22
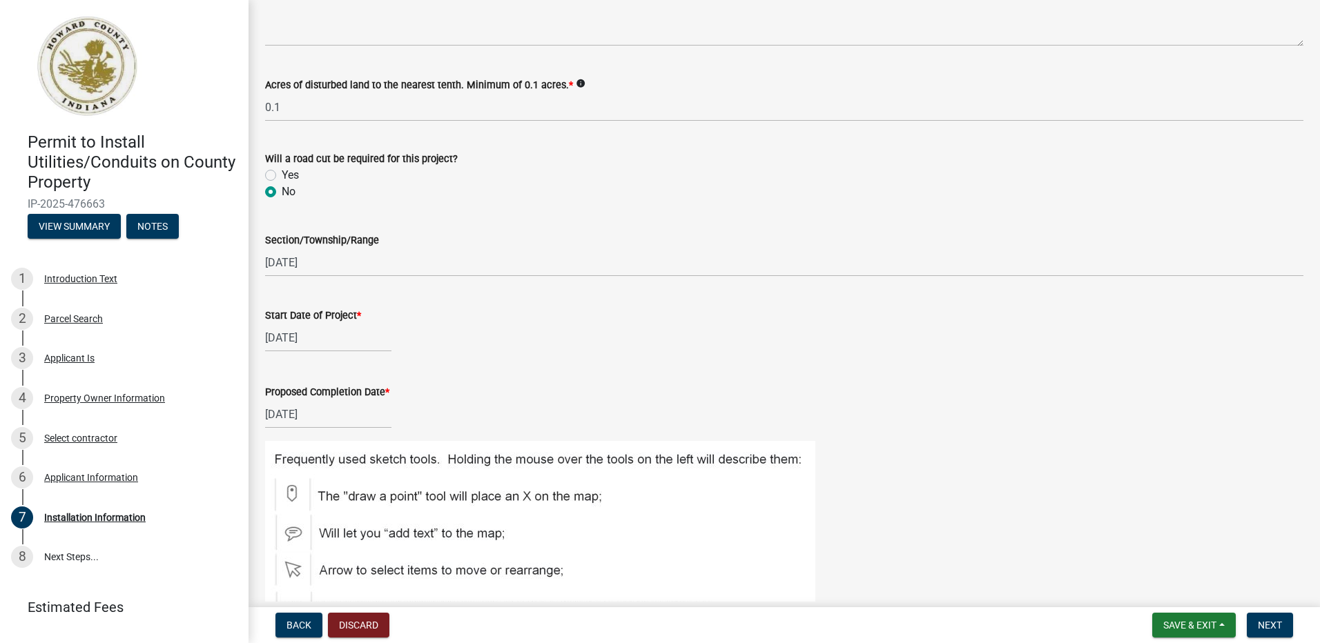
type input "[DATE]"
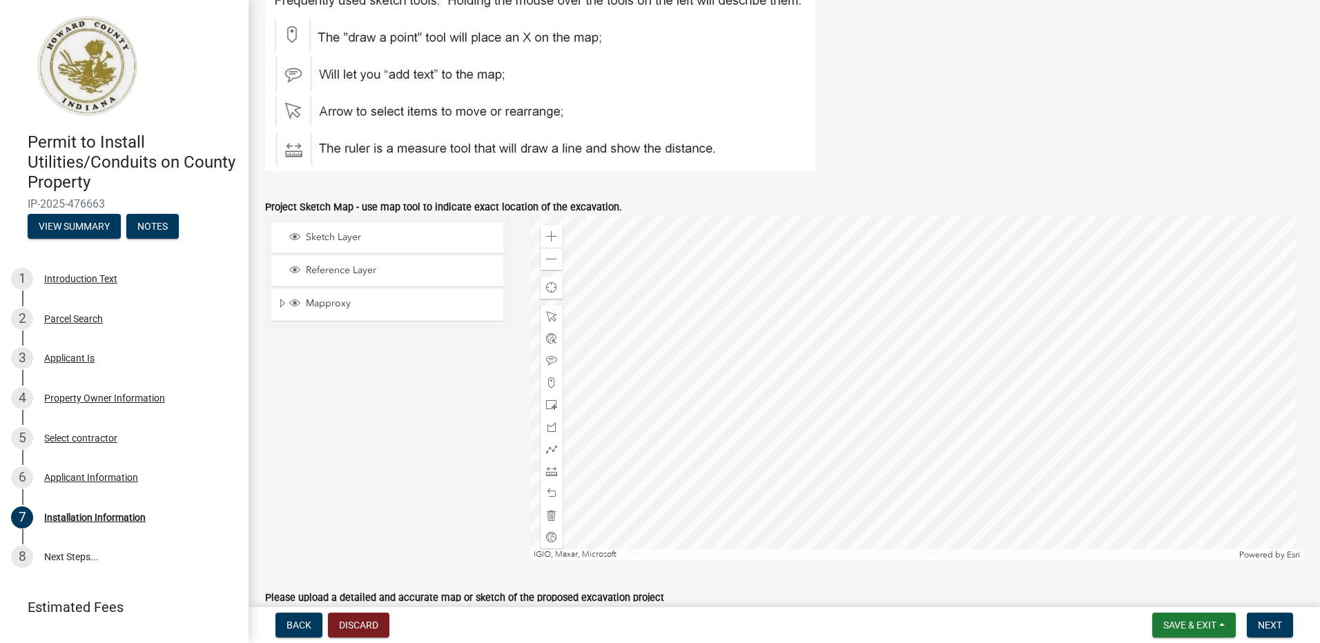
scroll to position [690, 0]
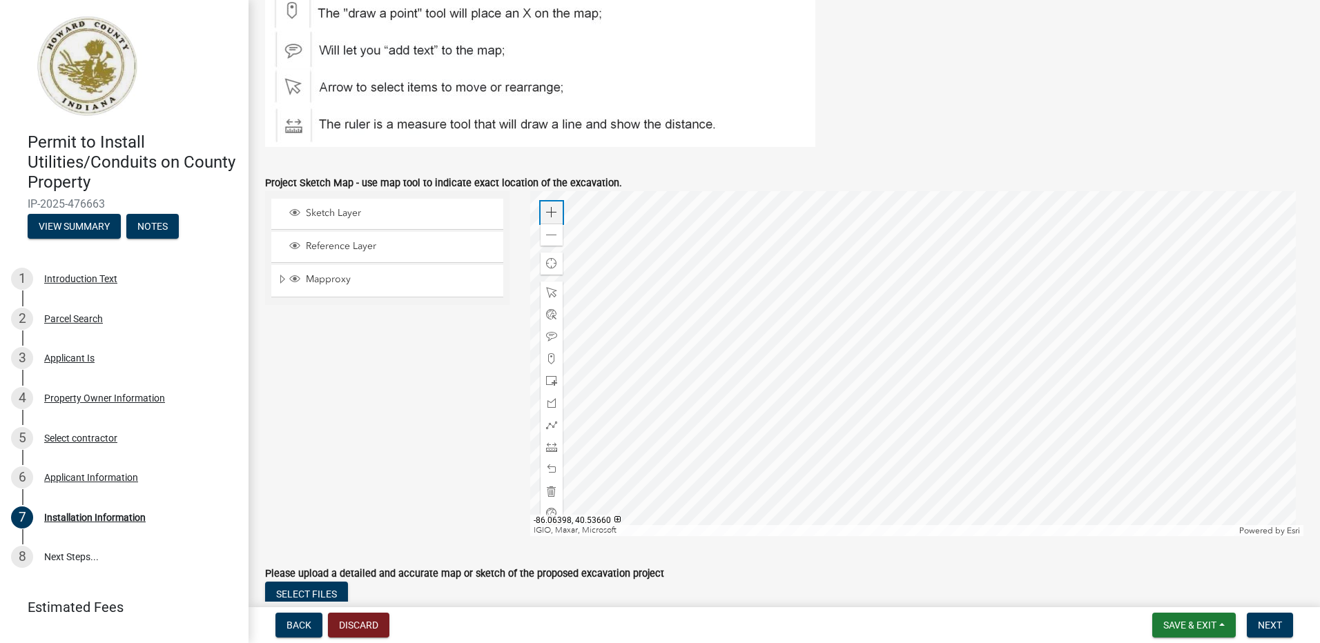
click at [550, 215] on span at bounding box center [551, 212] width 11 height 11
click at [882, 260] on div at bounding box center [917, 363] width 774 height 345
click at [922, 316] on div at bounding box center [917, 363] width 774 height 345
click at [548, 447] on span at bounding box center [551, 447] width 11 height 11
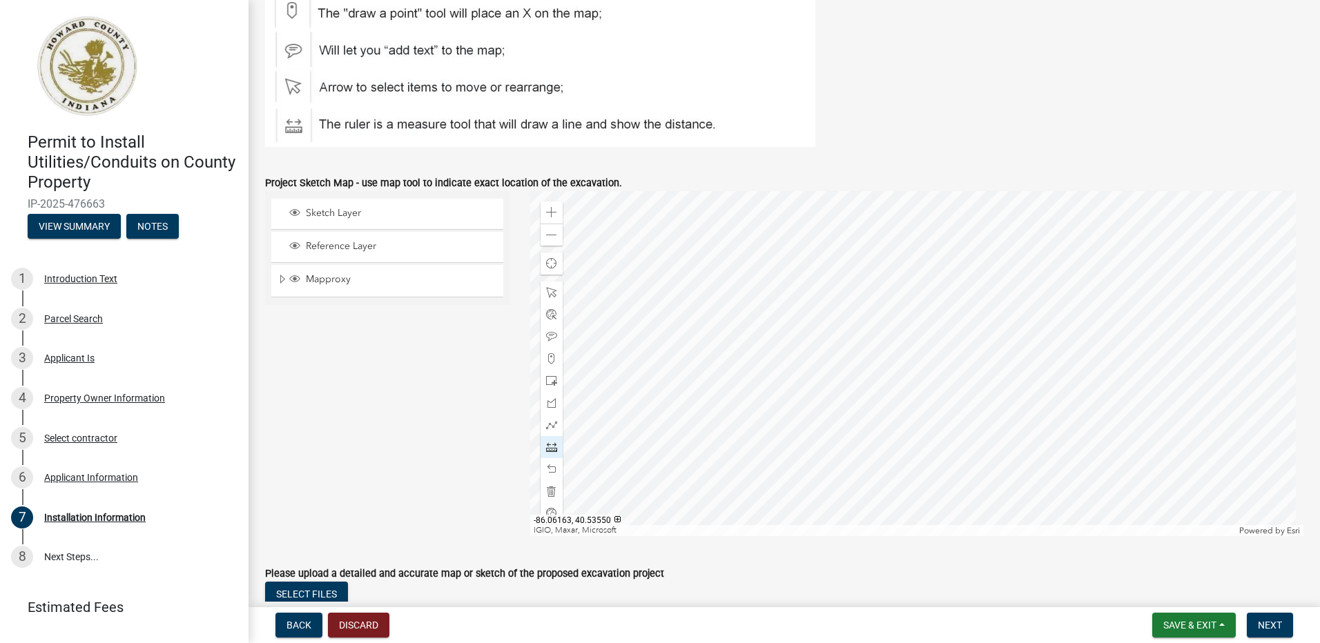
click at [784, 247] on div at bounding box center [917, 363] width 774 height 345
click at [768, 262] on div at bounding box center [917, 363] width 774 height 345
click at [768, 497] on div at bounding box center [917, 363] width 774 height 345
click at [546, 402] on span at bounding box center [551, 403] width 11 height 11
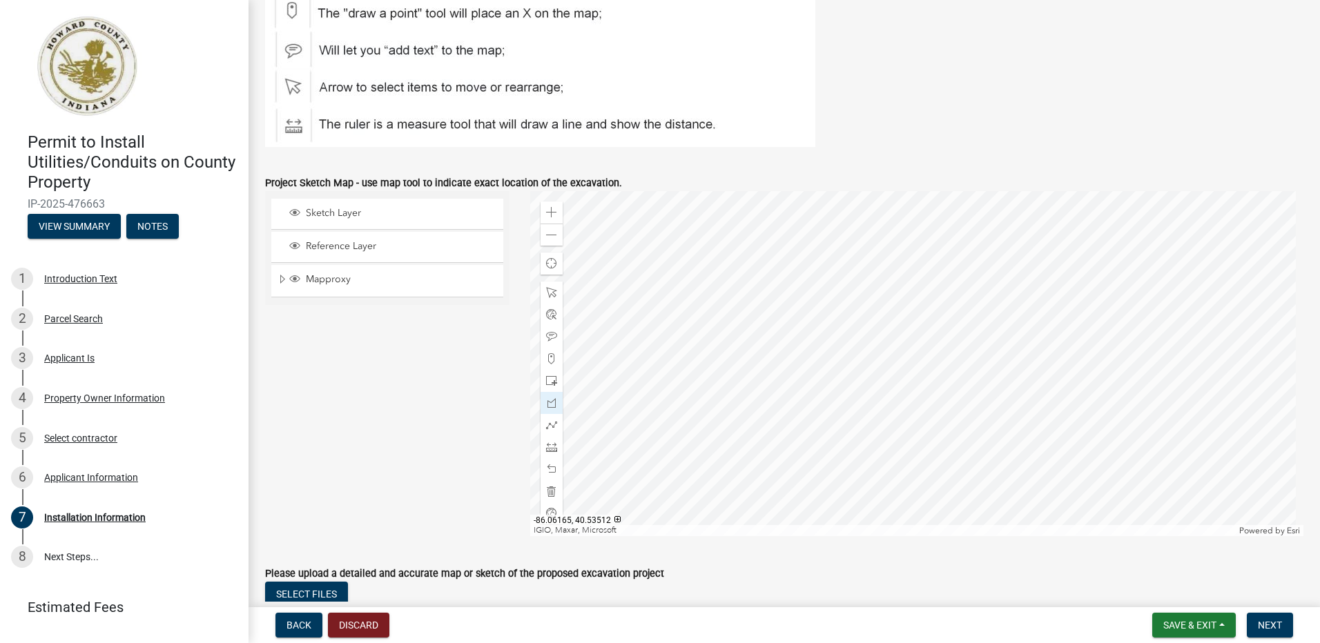
click at [774, 500] on div at bounding box center [917, 363] width 774 height 345
click at [759, 501] on div at bounding box center [917, 363] width 774 height 345
click at [759, 511] on div at bounding box center [917, 363] width 774 height 345
click at [776, 511] on div at bounding box center [917, 363] width 774 height 345
click at [775, 500] on div at bounding box center [917, 363] width 774 height 345
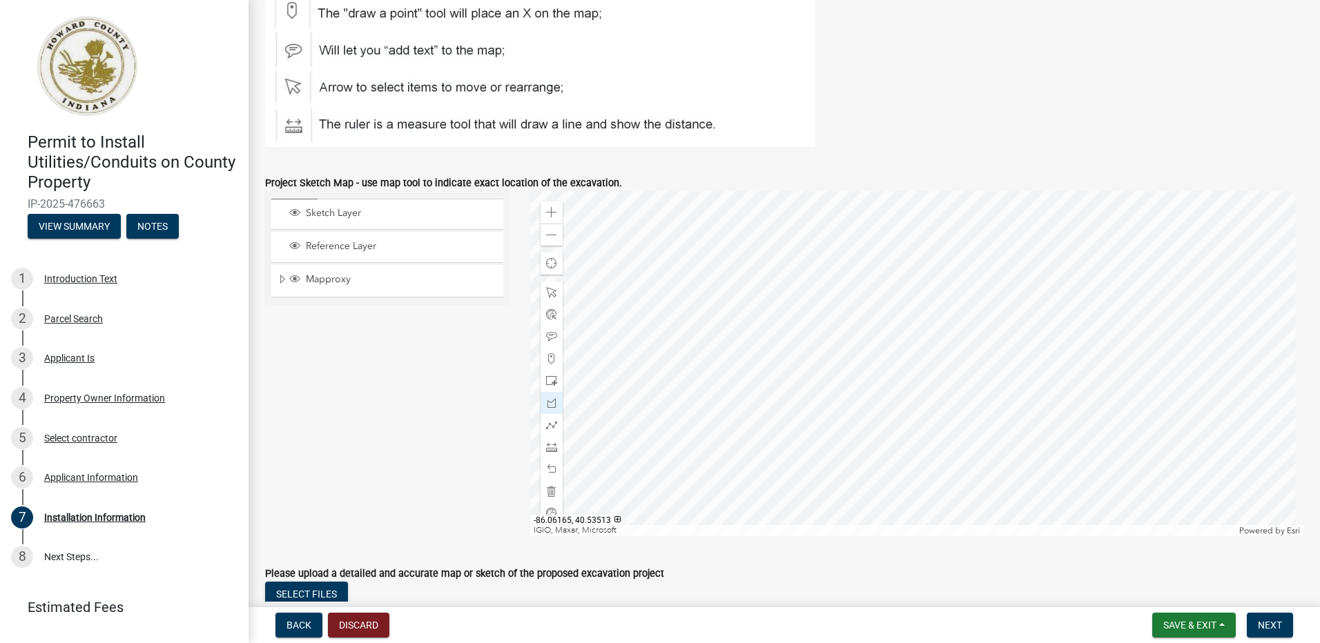
click at [775, 500] on div at bounding box center [917, 363] width 774 height 345
click at [550, 402] on span at bounding box center [551, 403] width 11 height 11
click at [549, 333] on span at bounding box center [551, 336] width 11 height 11
click at [748, 518] on div at bounding box center [917, 363] width 774 height 345
click at [551, 293] on span at bounding box center [551, 292] width 11 height 11
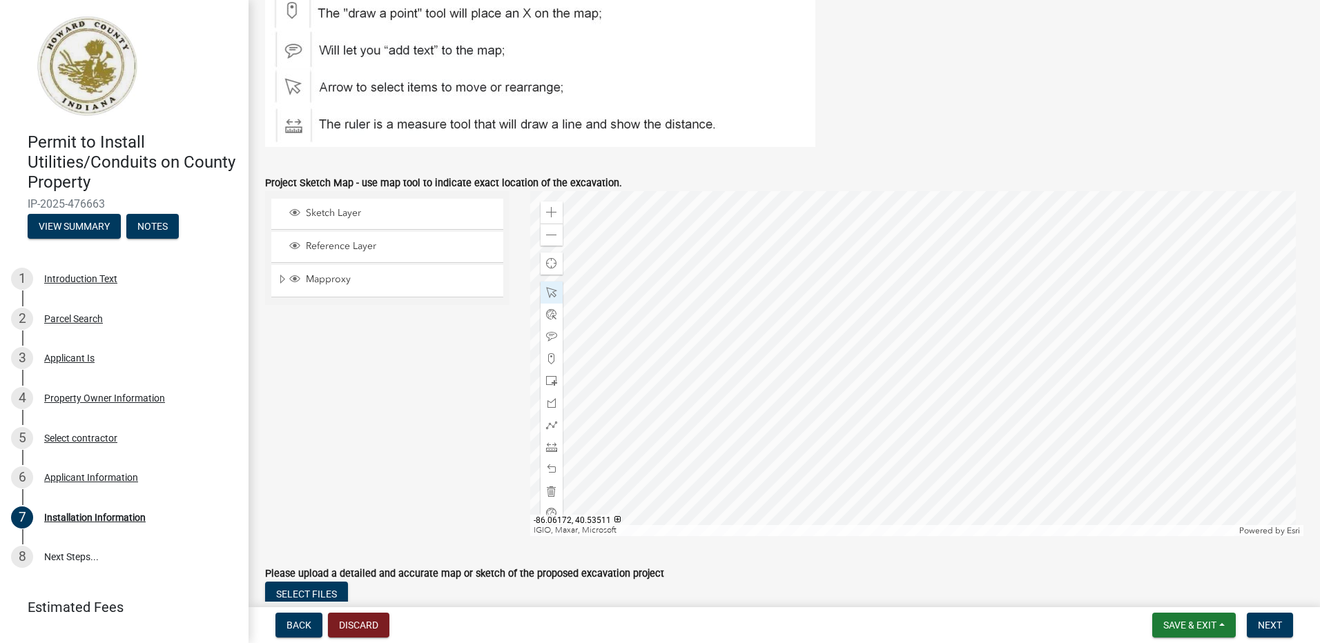
click at [737, 511] on div at bounding box center [917, 363] width 774 height 345
click at [744, 495] on div at bounding box center [917, 363] width 774 height 345
click at [751, 494] on div at bounding box center [917, 363] width 774 height 345
click at [841, 431] on span "Close" at bounding box center [846, 432] width 11 height 11
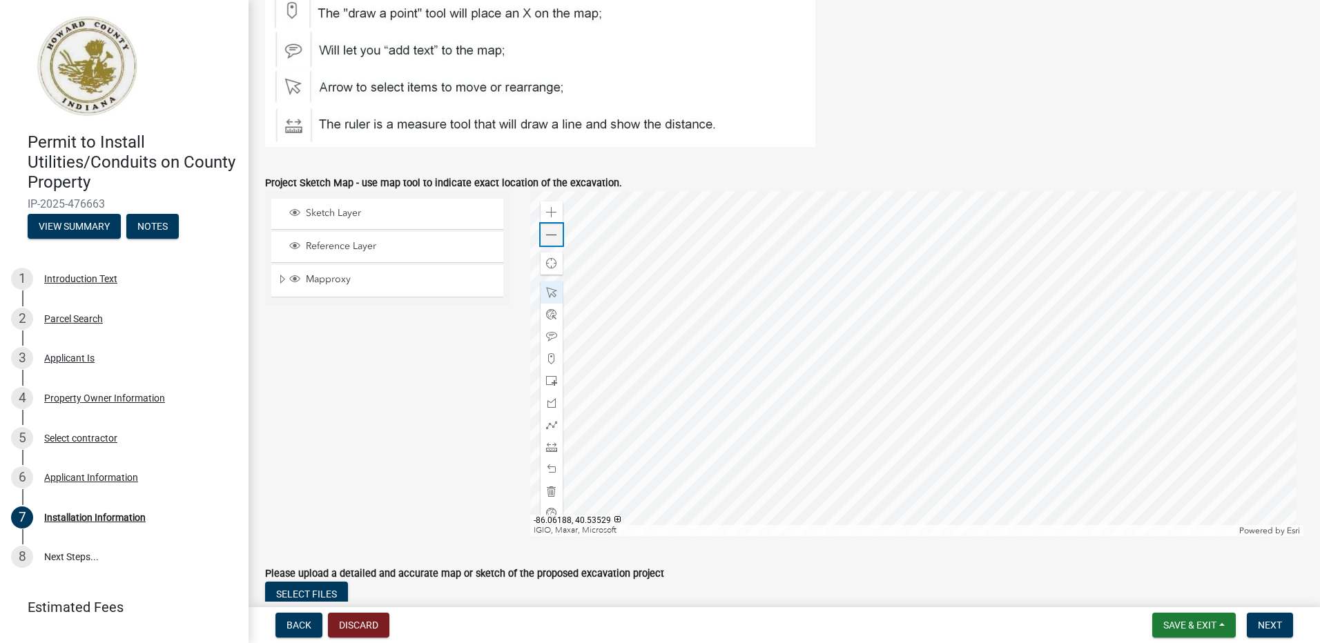
click at [549, 240] on span at bounding box center [551, 235] width 11 height 11
click at [954, 378] on div at bounding box center [917, 363] width 774 height 345
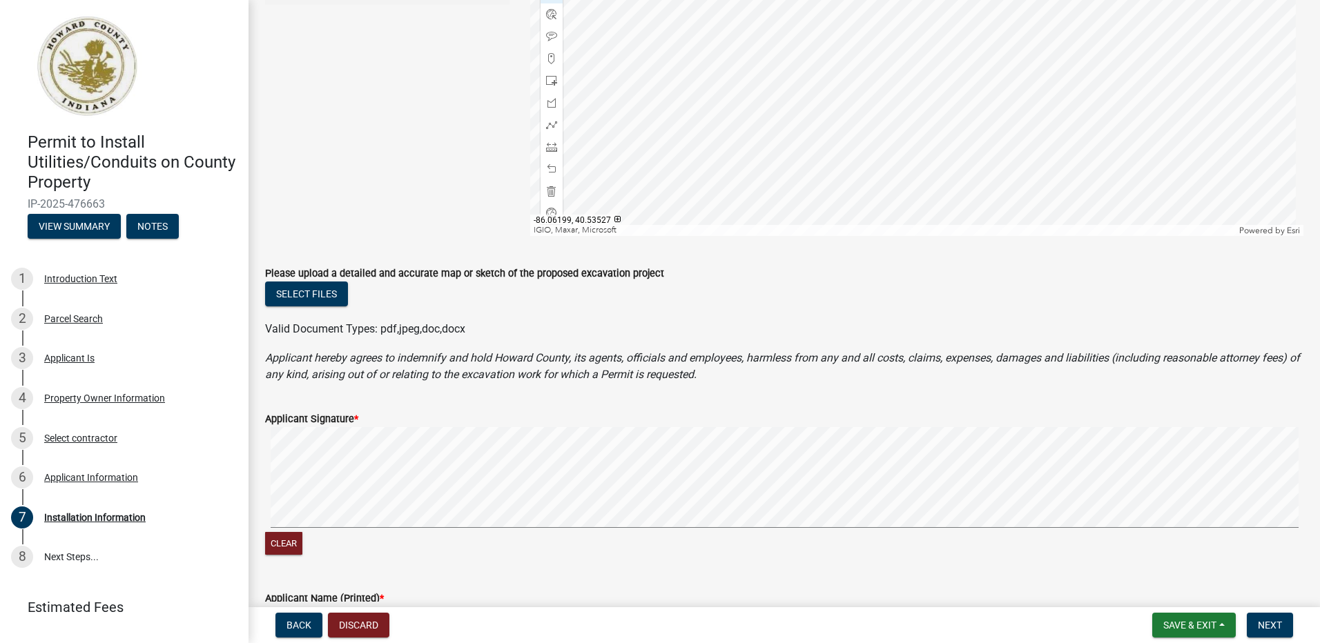
scroll to position [966, 0]
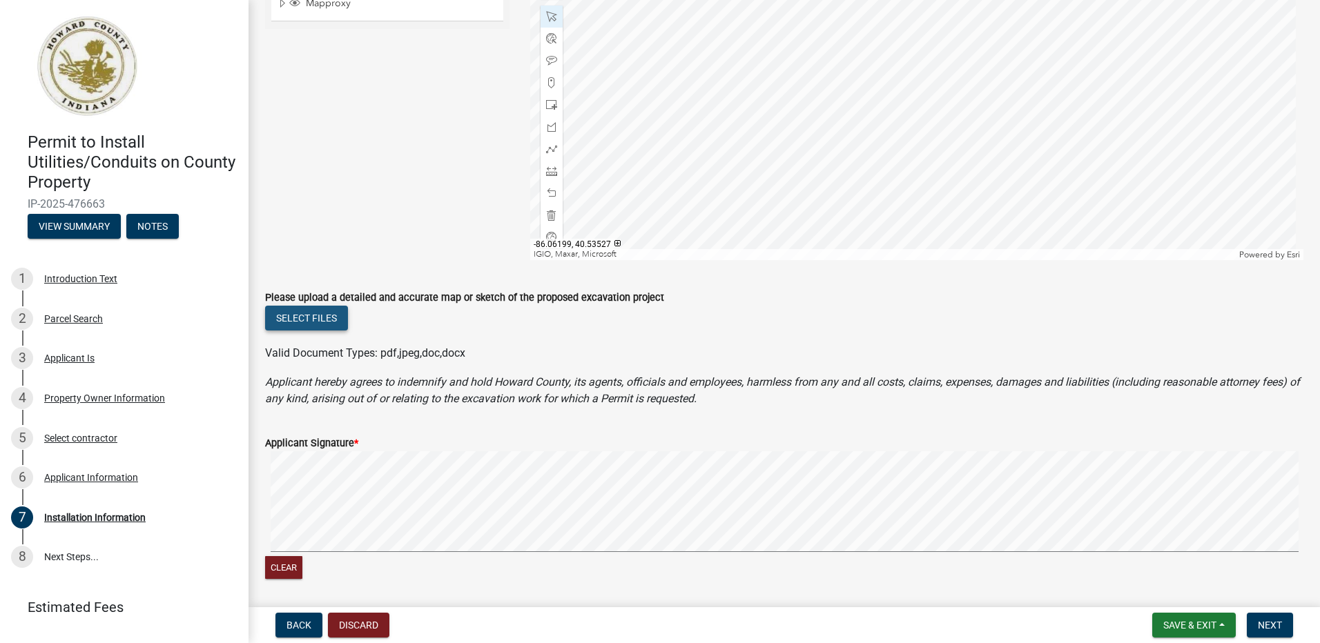
click at [313, 318] on button "Select files" at bounding box center [306, 318] width 83 height 25
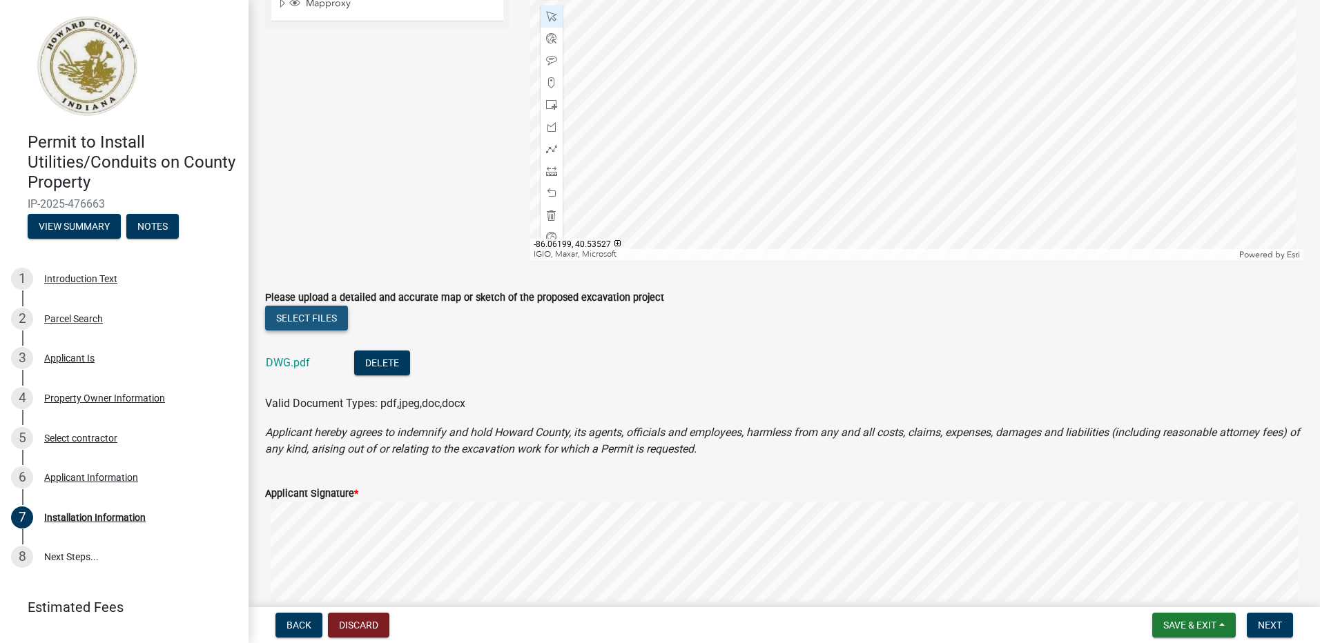
click at [326, 318] on button "Select files" at bounding box center [306, 318] width 83 height 25
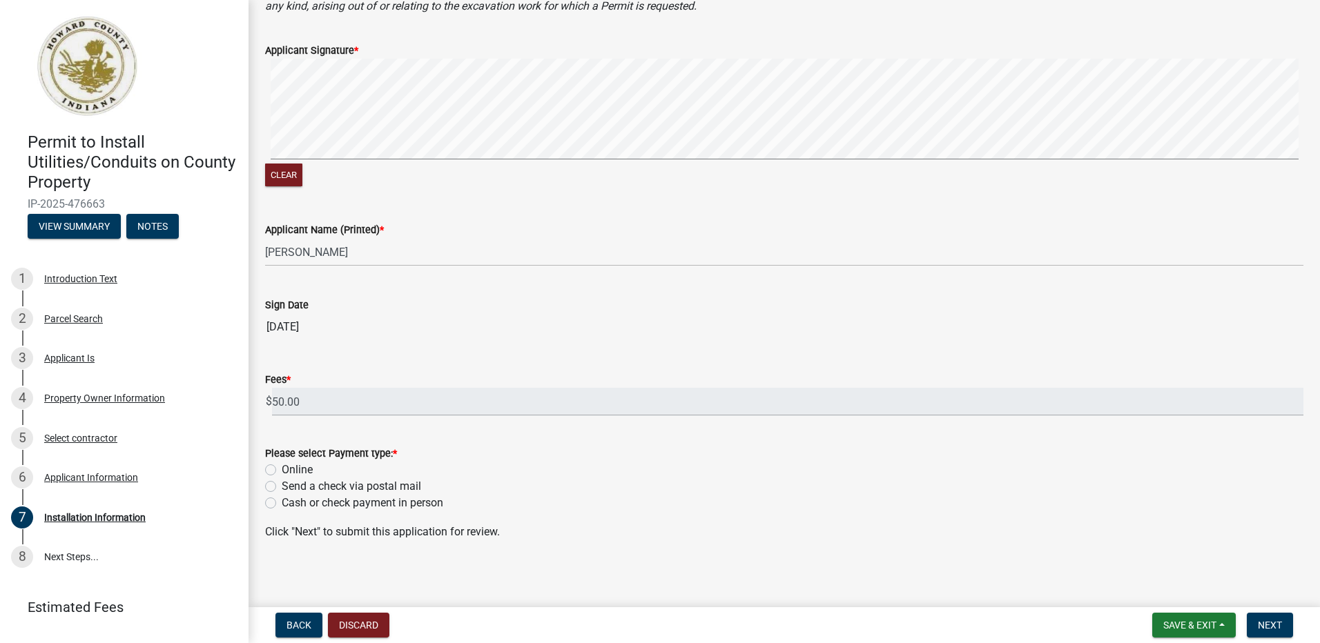
scroll to position [1463, 0]
click at [282, 467] on label "Online" at bounding box center [297, 466] width 31 height 17
click at [282, 467] on input "Online" at bounding box center [286, 462] width 9 height 9
radio input "true"
click at [1272, 620] on span "Next" at bounding box center [1270, 625] width 24 height 11
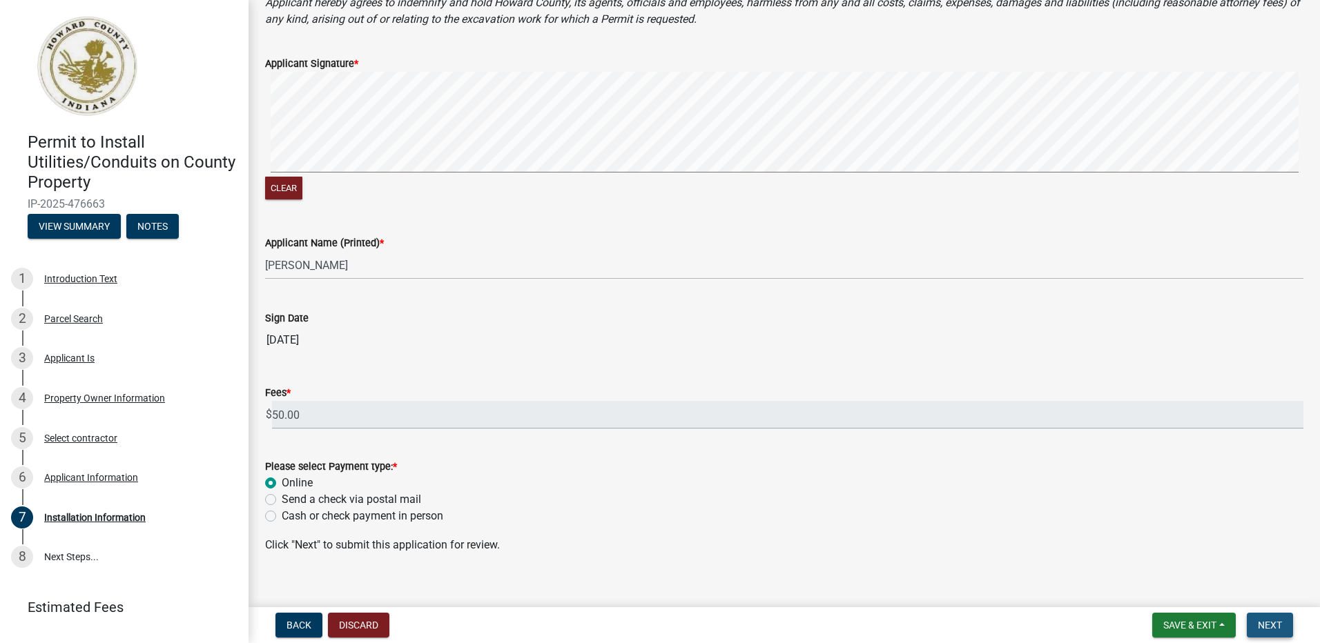
scroll to position [1480, 0]
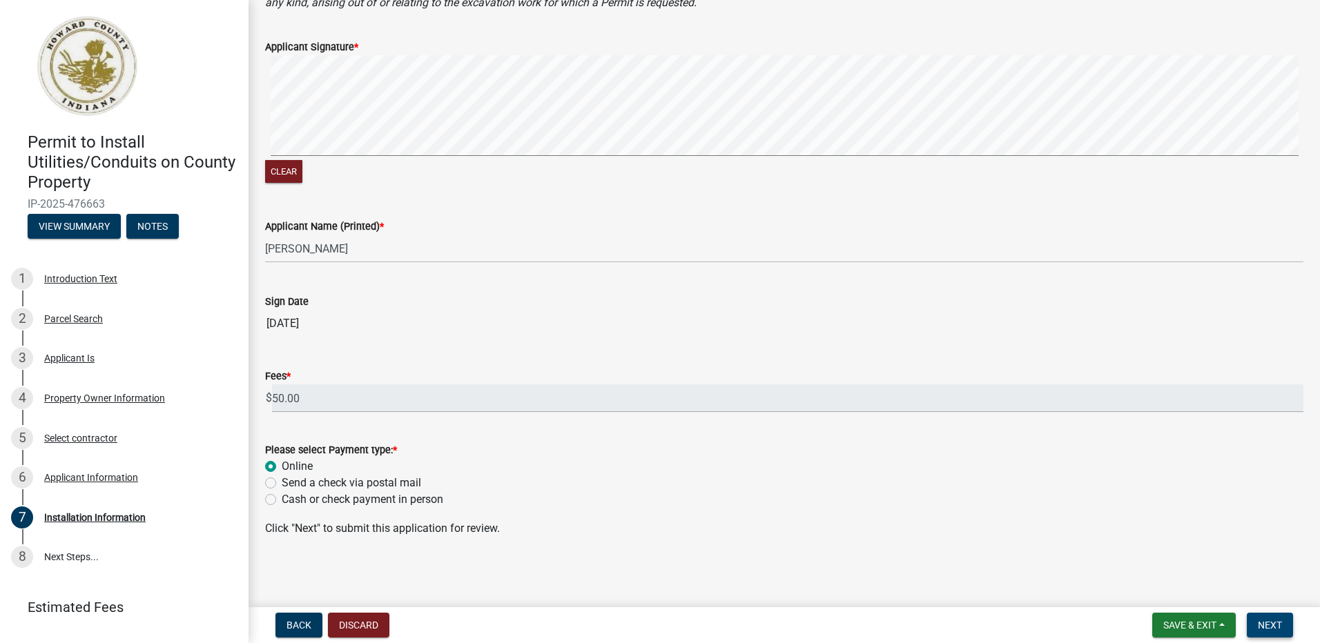
click at [1274, 625] on span "Next" at bounding box center [1270, 625] width 24 height 11
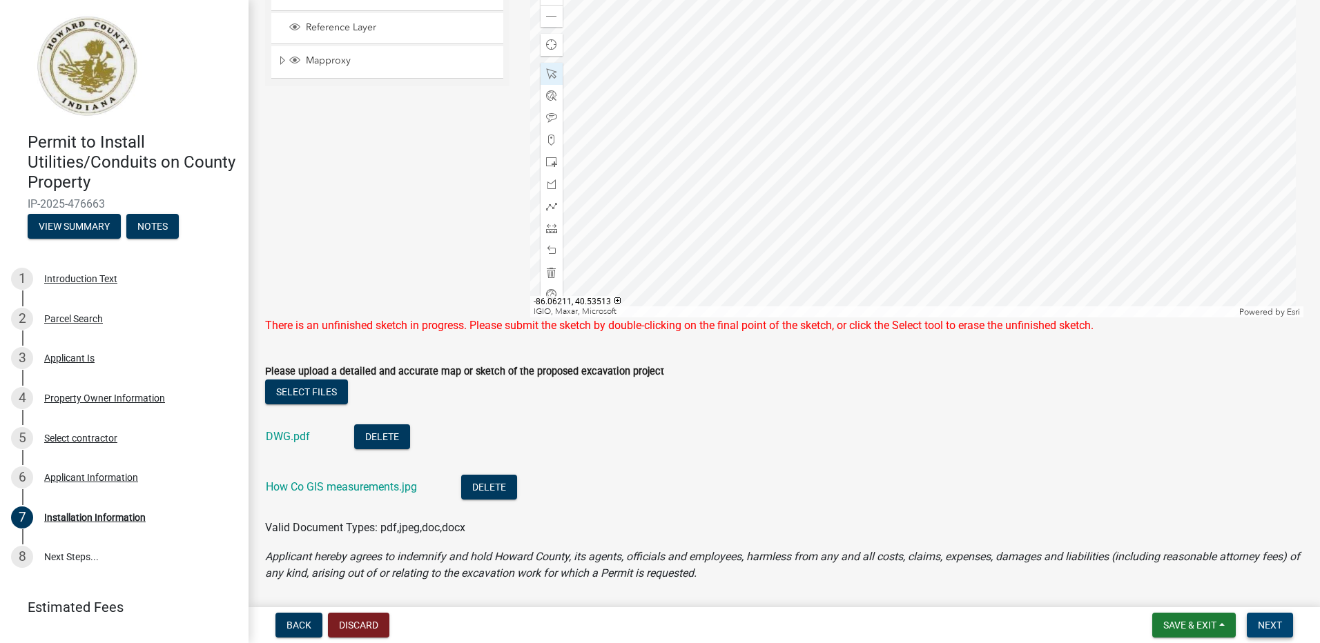
scroll to position [859, 0]
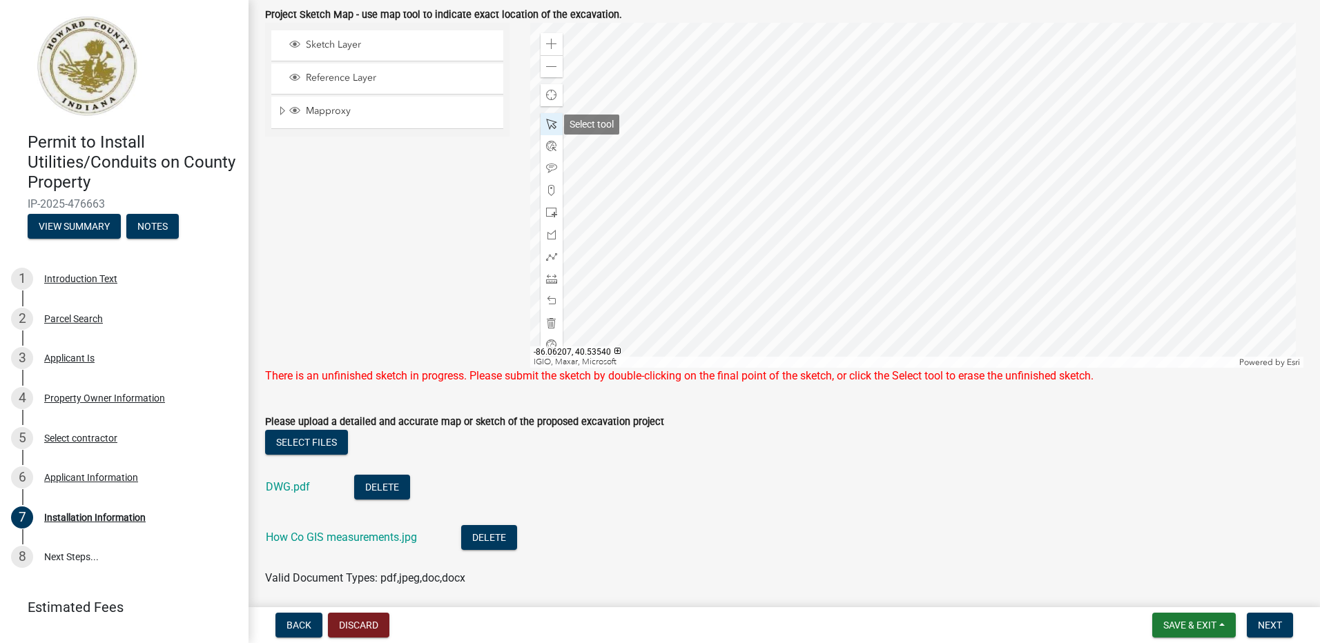
click at [552, 124] on span at bounding box center [551, 124] width 11 height 11
click at [792, 324] on div at bounding box center [917, 195] width 774 height 345
click at [1267, 620] on span "Next" at bounding box center [1270, 625] width 24 height 11
click at [694, 326] on div at bounding box center [917, 195] width 774 height 345
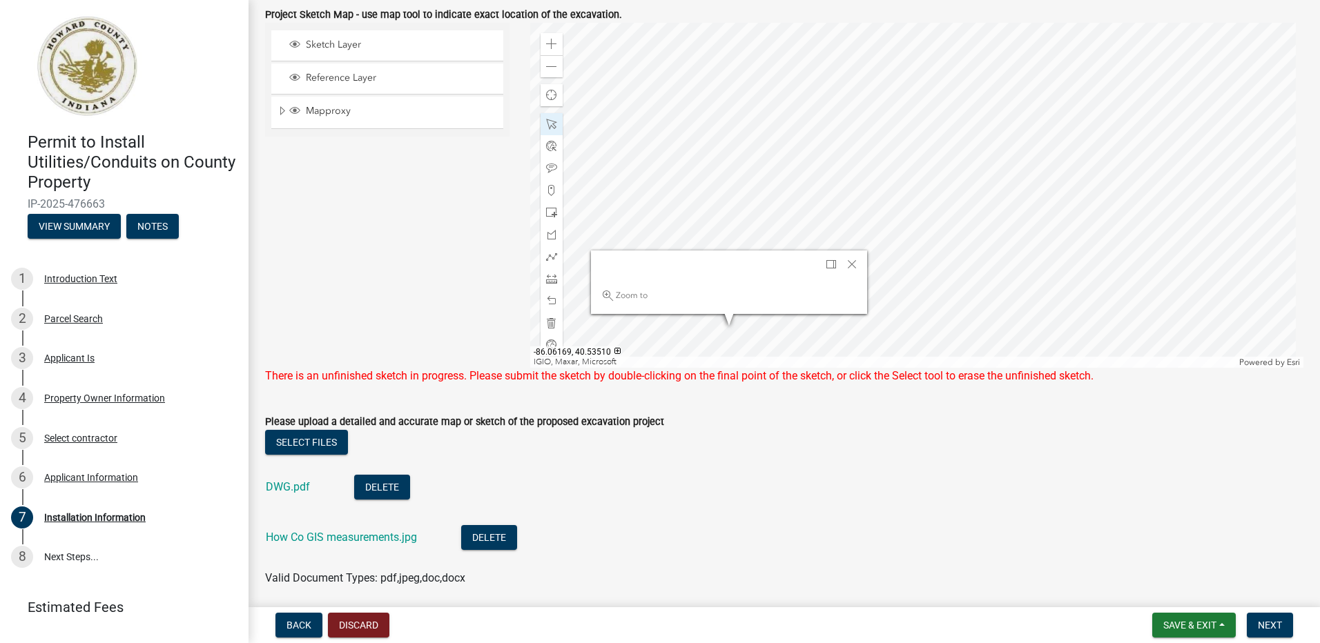
click at [746, 323] on div at bounding box center [917, 195] width 774 height 345
click at [745, 328] on div at bounding box center [917, 195] width 774 height 345
click at [1284, 625] on button "Next" at bounding box center [1270, 625] width 46 height 25
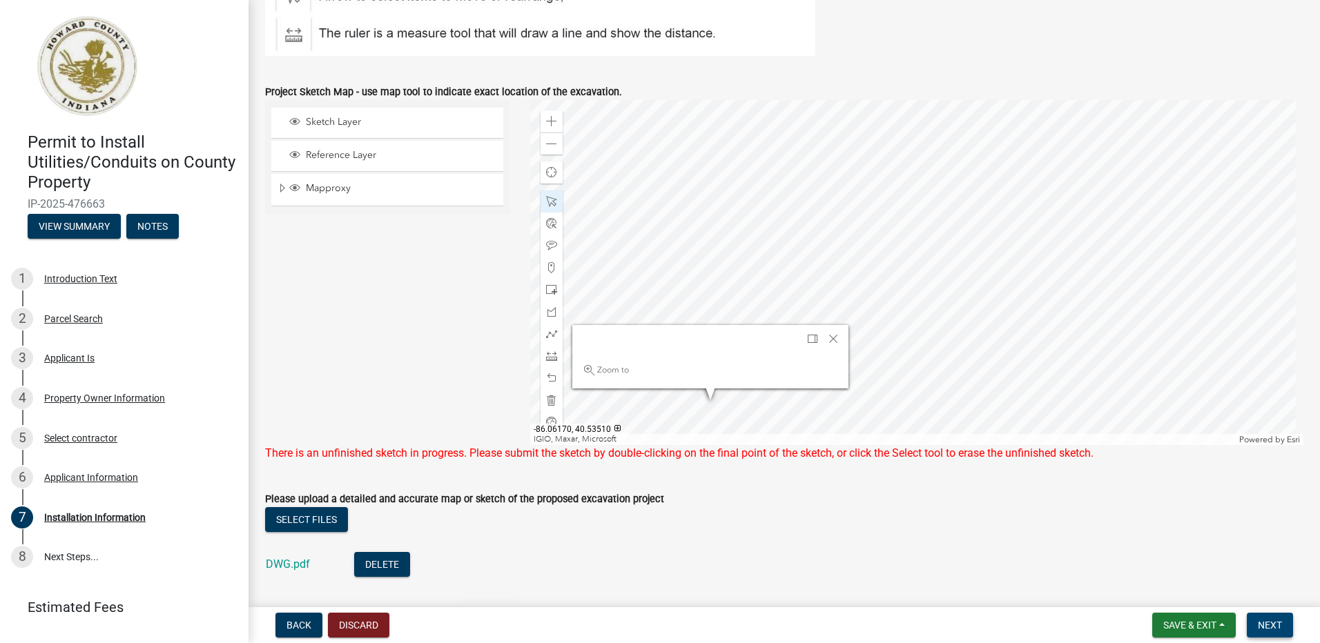
scroll to position [652, 0]
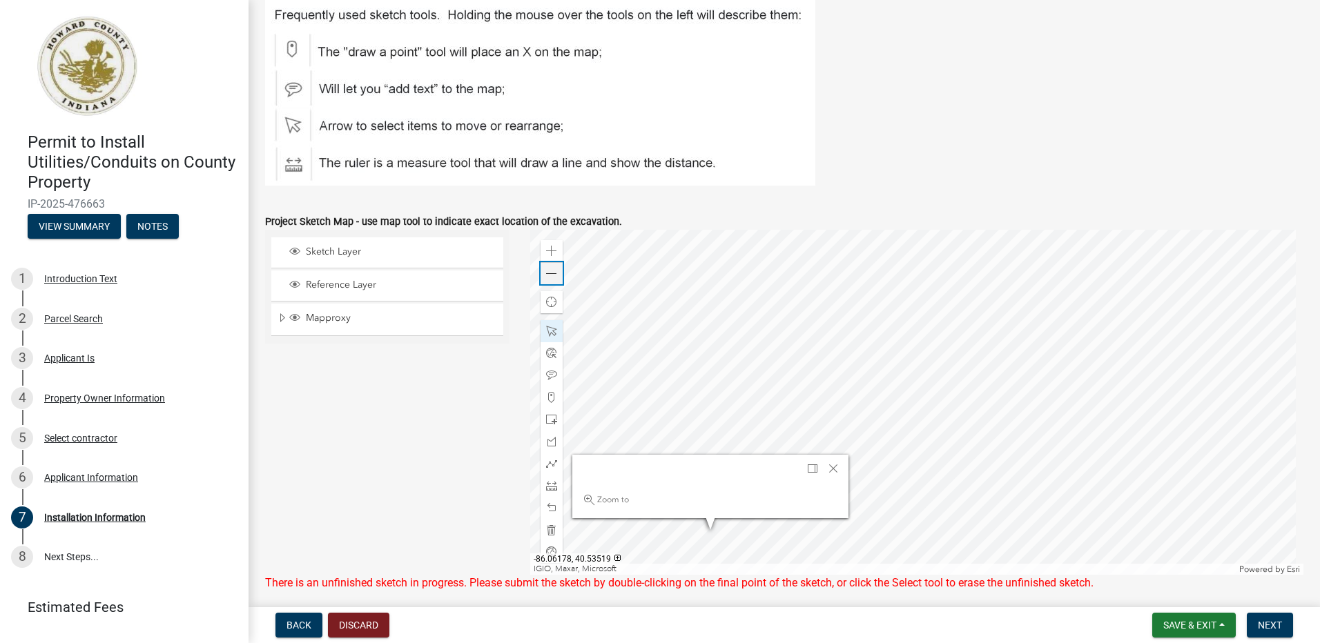
click at [552, 275] on span at bounding box center [551, 274] width 11 height 11
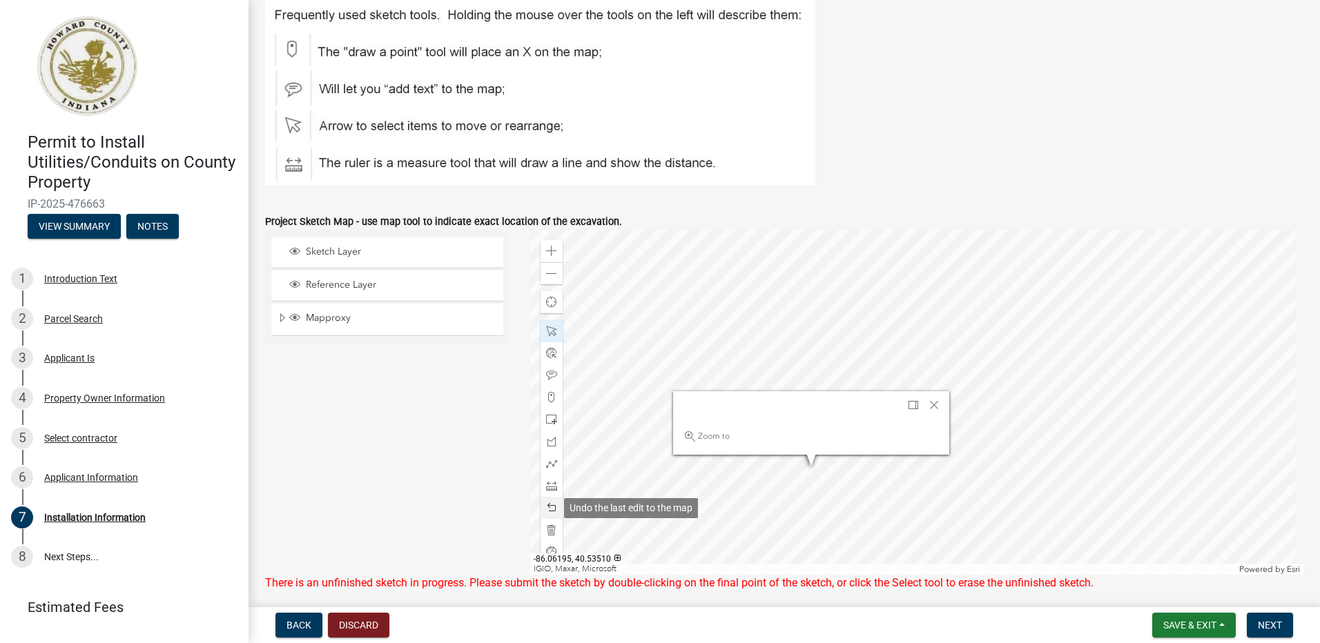
click at [547, 509] on span at bounding box center [551, 508] width 11 height 11
click at [935, 402] on span "Close" at bounding box center [933, 405] width 11 height 11
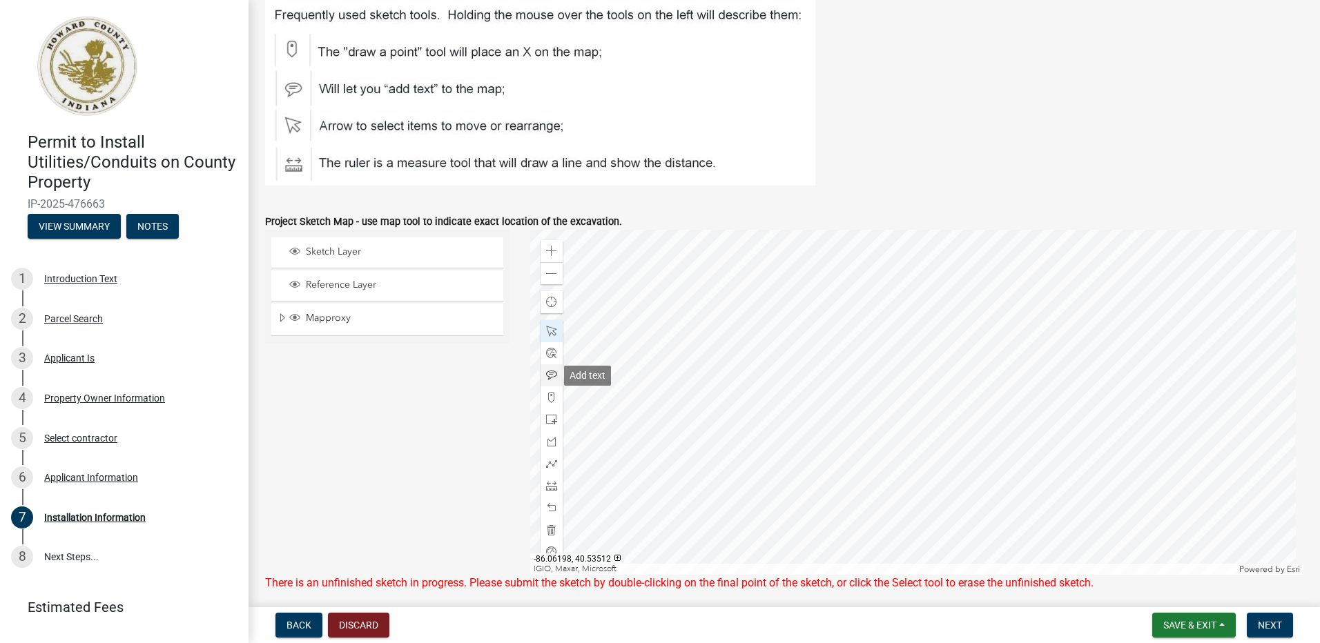
click at [548, 373] on span at bounding box center [551, 375] width 11 height 11
click at [757, 427] on div at bounding box center [917, 402] width 774 height 345
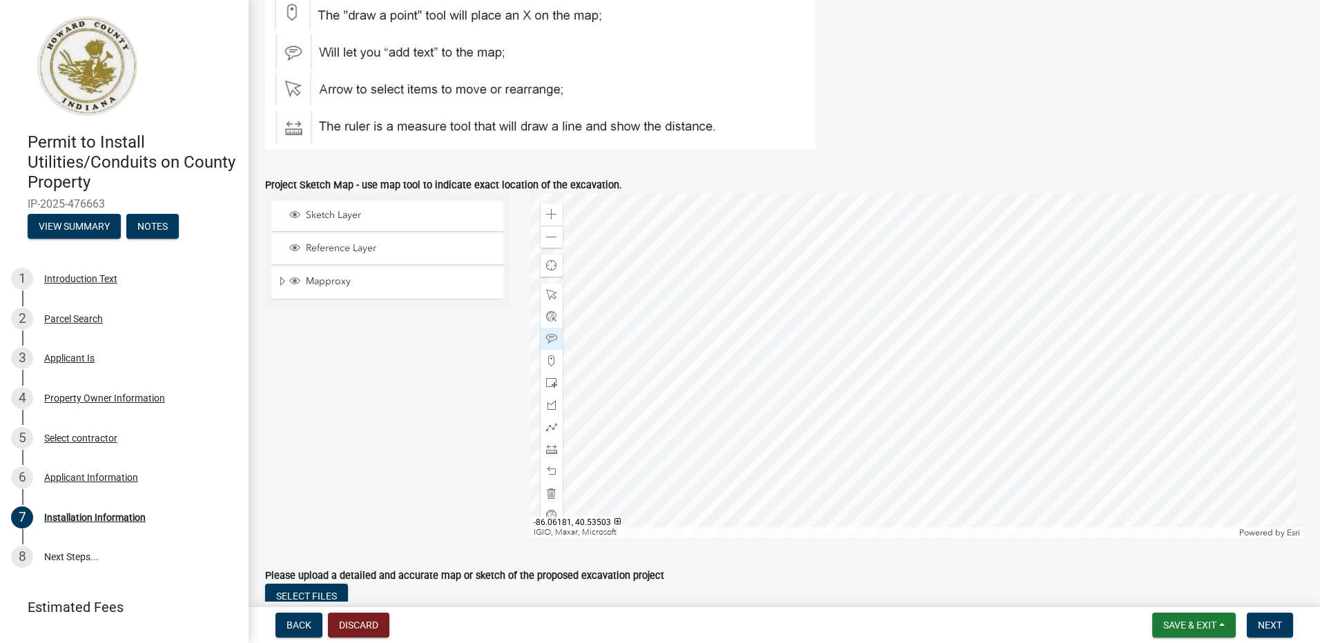
scroll to position [721, 0]
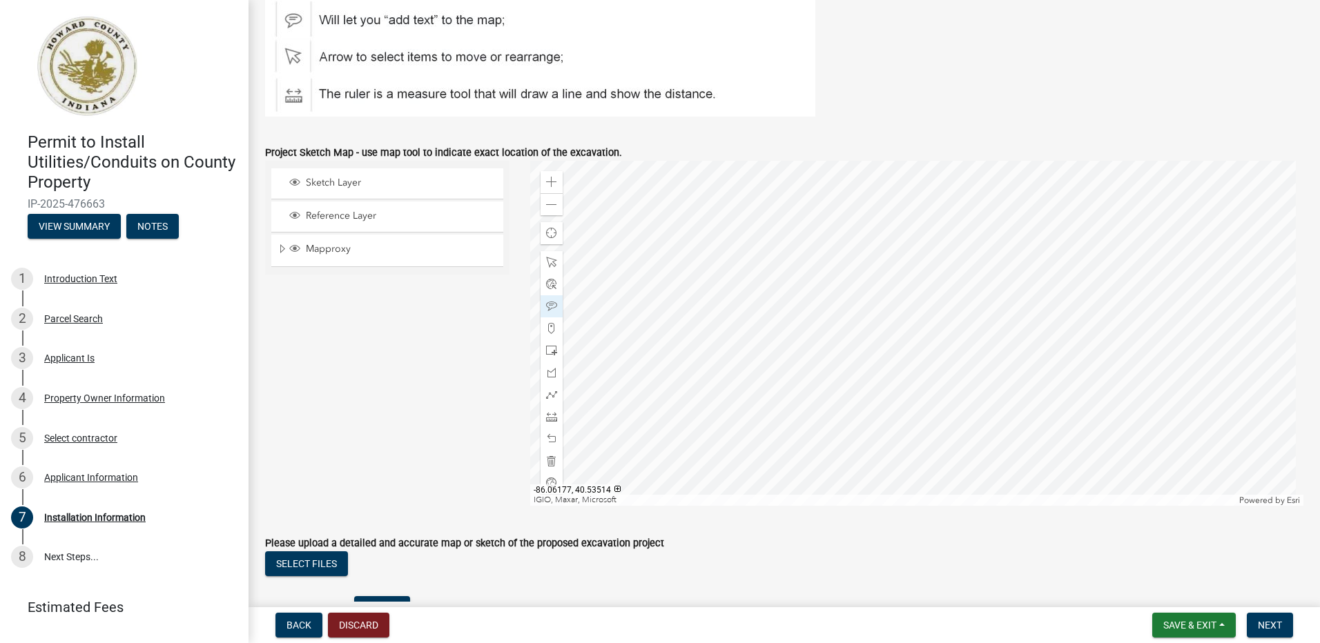
click at [744, 353] on div at bounding box center [917, 333] width 774 height 345
click at [546, 262] on span at bounding box center [551, 262] width 11 height 11
click at [744, 347] on div at bounding box center [917, 333] width 774 height 345
click at [723, 335] on div at bounding box center [917, 333] width 774 height 345
click at [808, 392] on div at bounding box center [917, 333] width 774 height 345
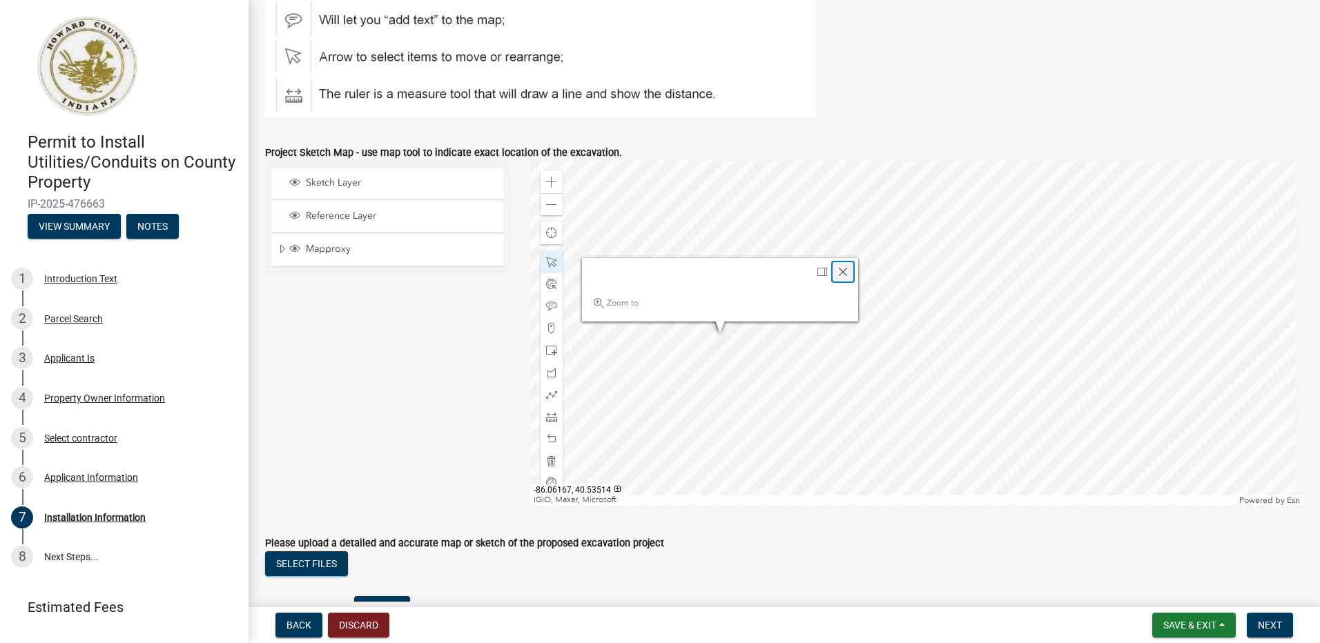
click at [840, 272] on span "Close" at bounding box center [842, 271] width 11 height 11
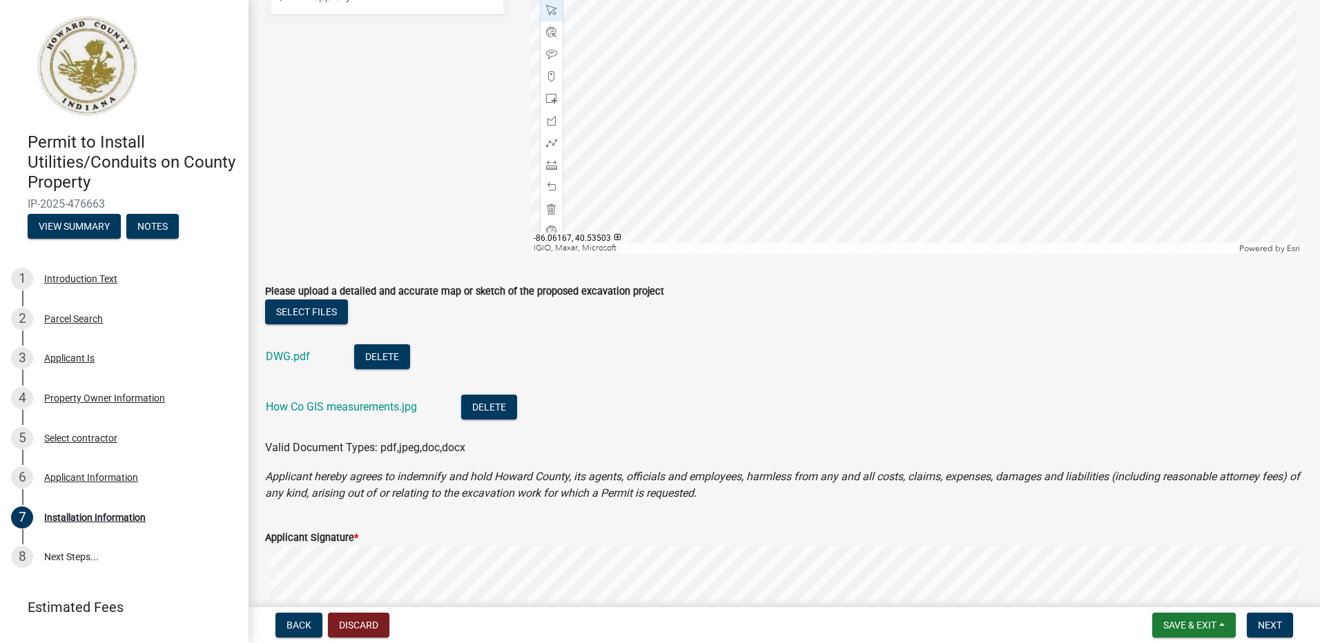
scroll to position [997, 0]
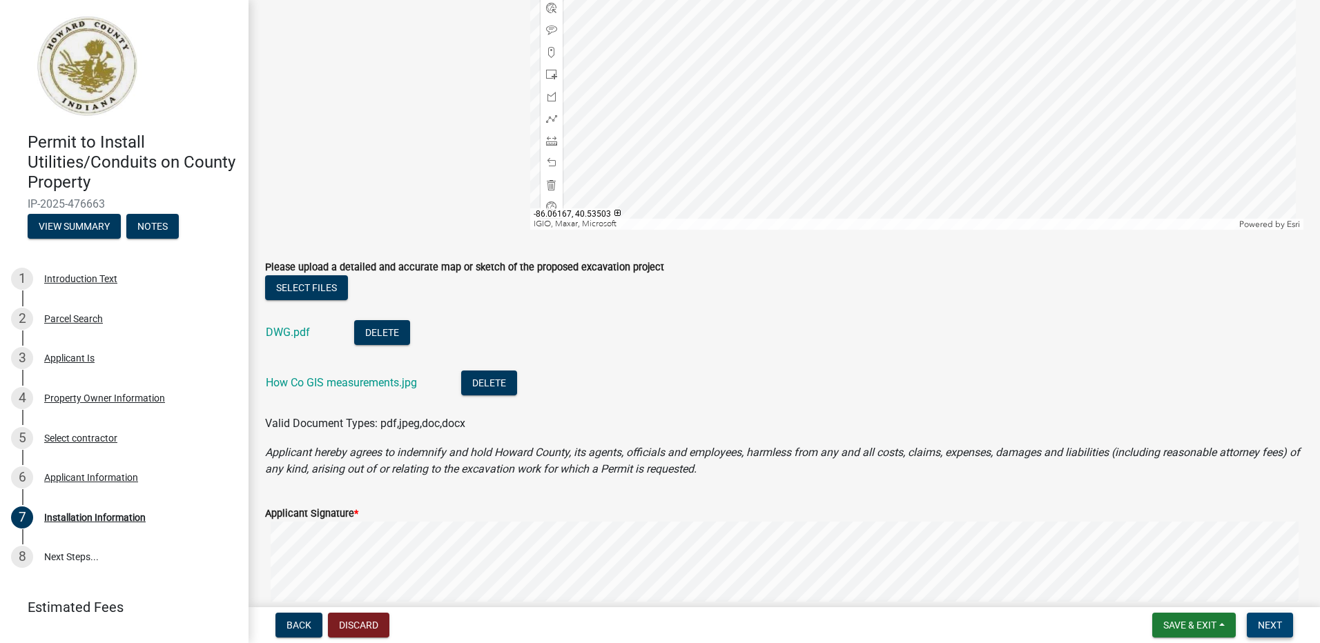
click at [1266, 620] on span "Next" at bounding box center [1270, 625] width 24 height 11
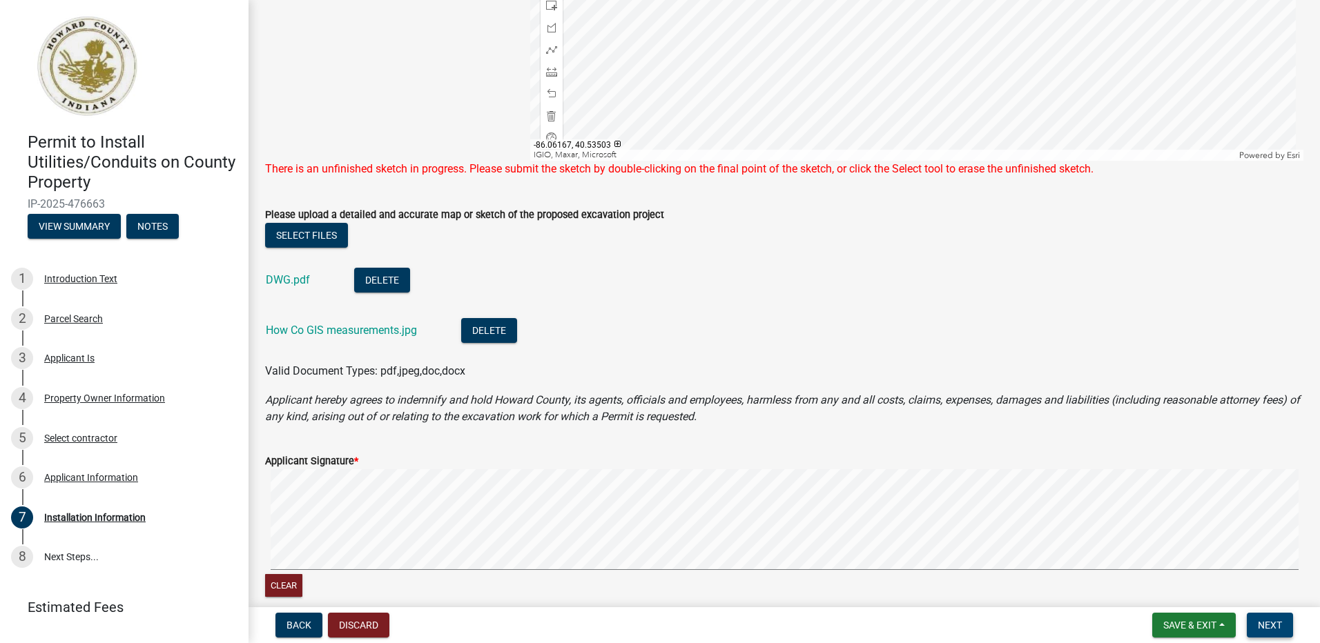
scroll to position [859, 0]
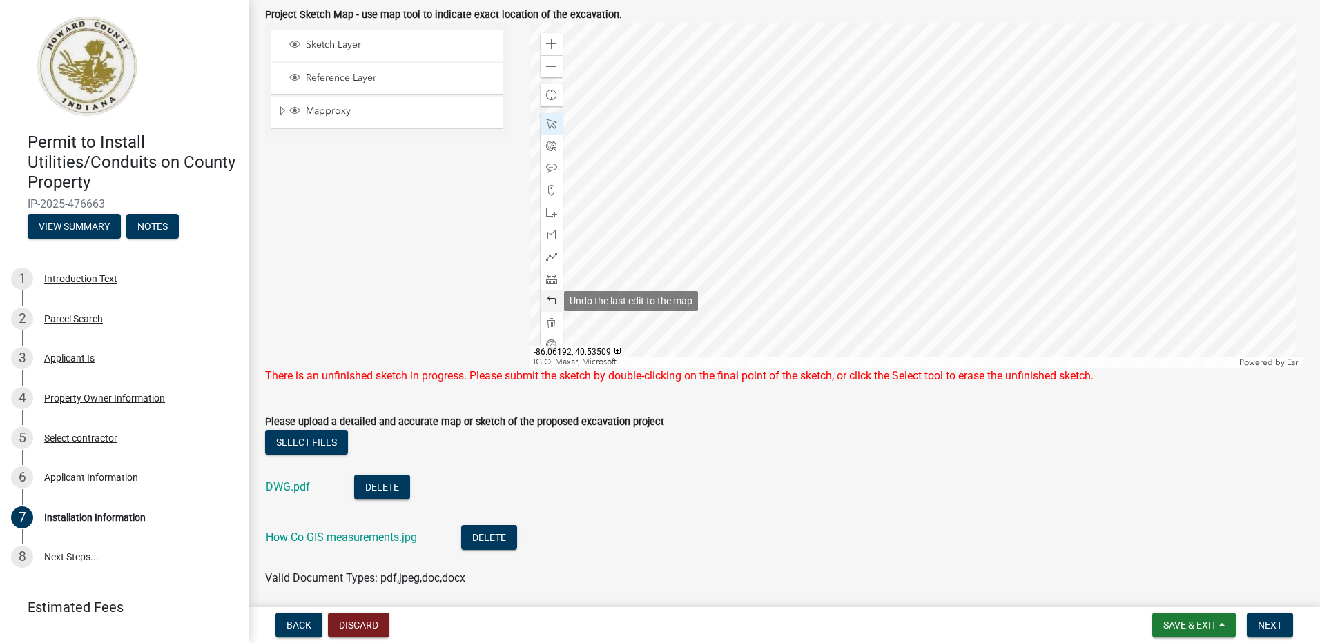
click at [550, 298] on span at bounding box center [551, 300] width 11 height 11
click at [548, 298] on span at bounding box center [551, 300] width 11 height 11
click at [547, 211] on span at bounding box center [551, 212] width 11 height 11
click at [836, 224] on div at bounding box center [917, 195] width 774 height 345
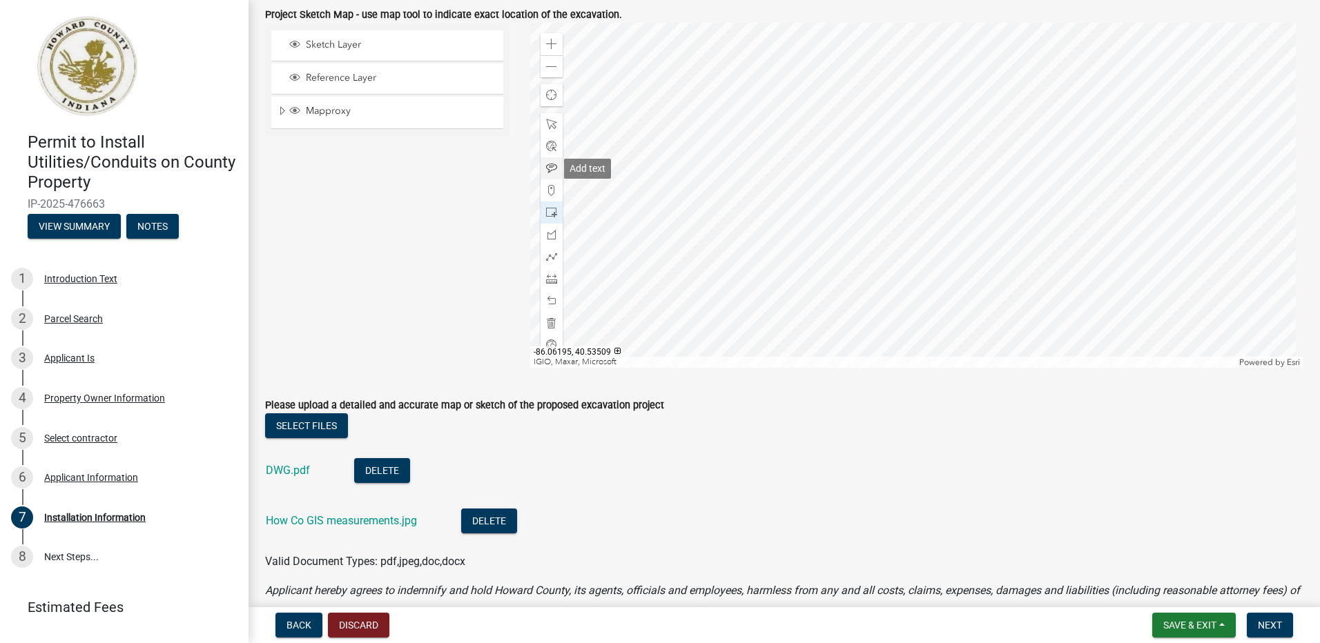
click at [546, 165] on span at bounding box center [551, 168] width 11 height 11
click at [779, 233] on div at bounding box center [917, 195] width 774 height 345
click at [1274, 620] on span "Next" at bounding box center [1270, 625] width 24 height 11
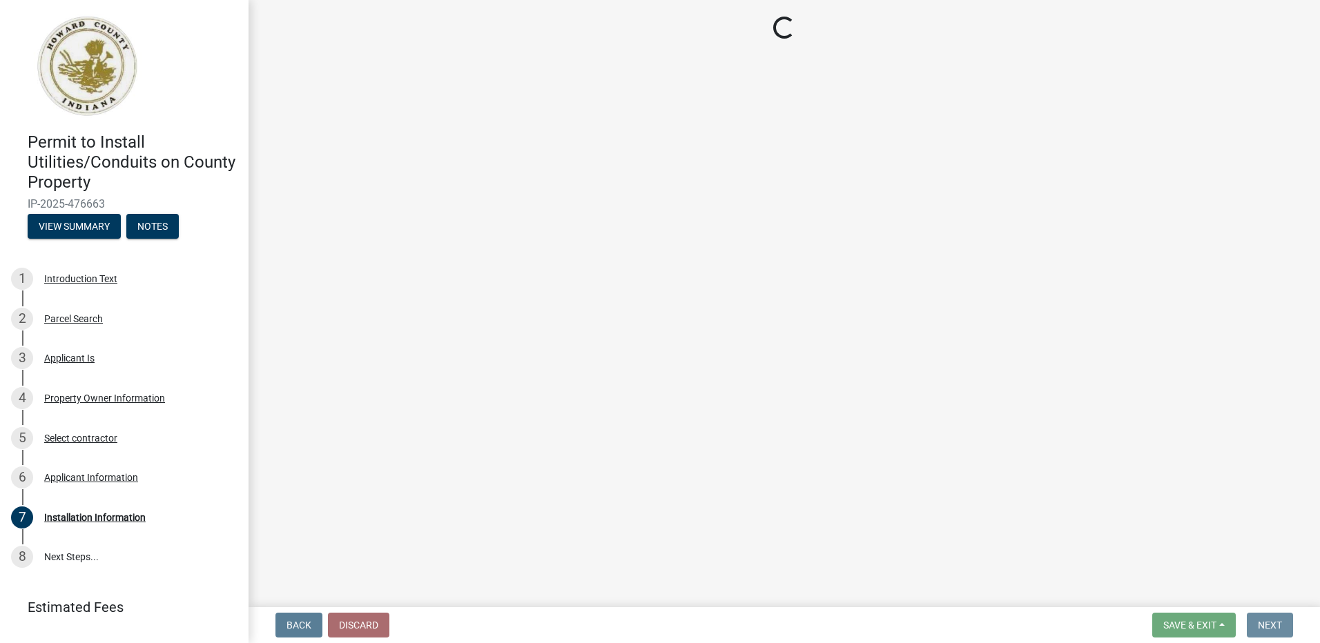
scroll to position [0, 0]
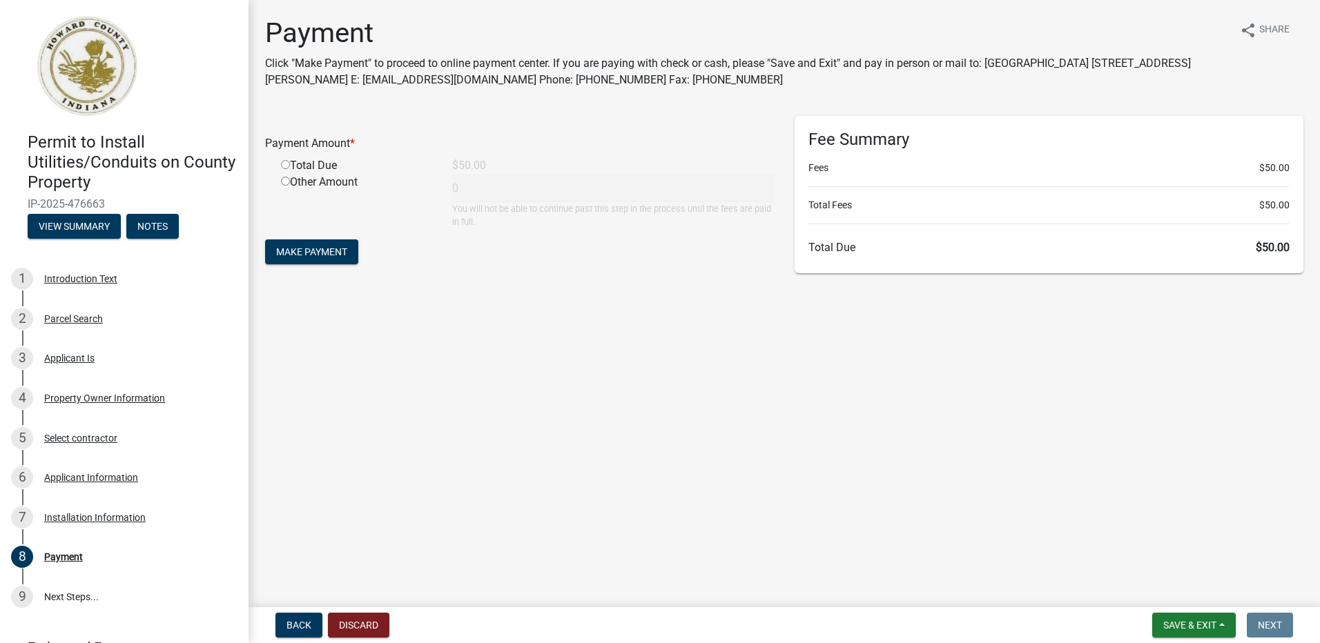
click at [288, 166] on input "radio" at bounding box center [285, 164] width 9 height 9
radio input "true"
type input "50"
click at [338, 255] on span "Make Payment" at bounding box center [311, 251] width 71 height 11
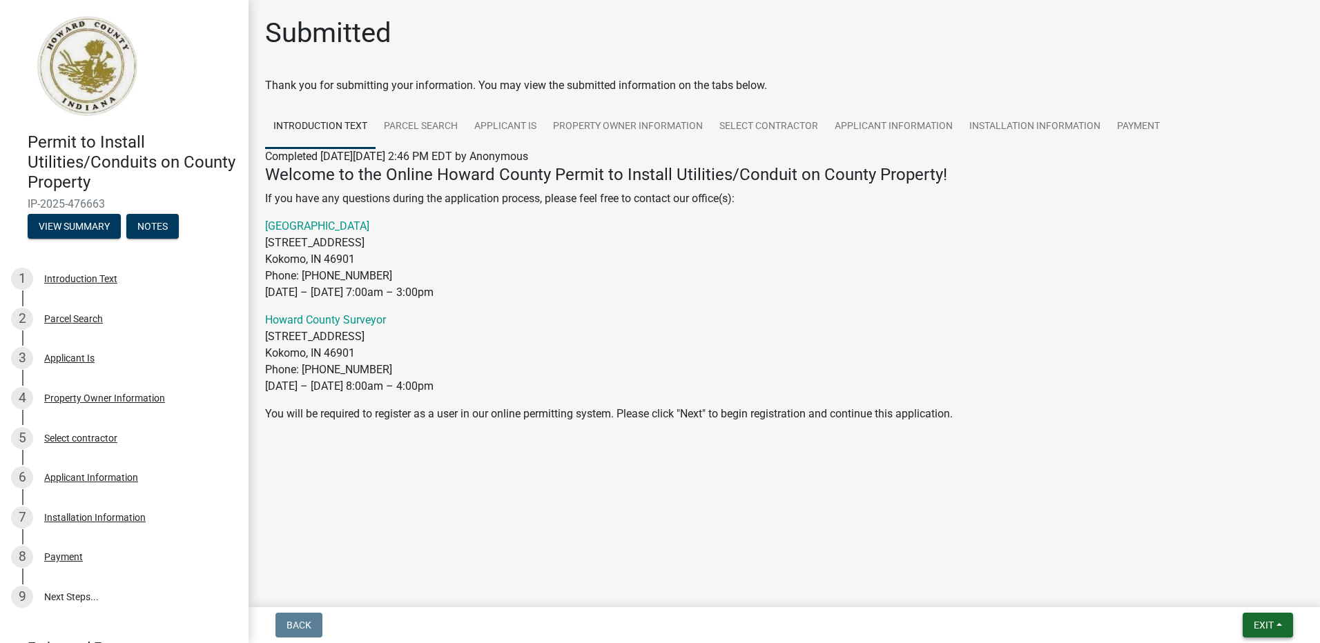
click at [1257, 626] on span "Exit" at bounding box center [1264, 625] width 20 height 11
click at [1229, 587] on button "Save & Exit" at bounding box center [1238, 589] width 110 height 33
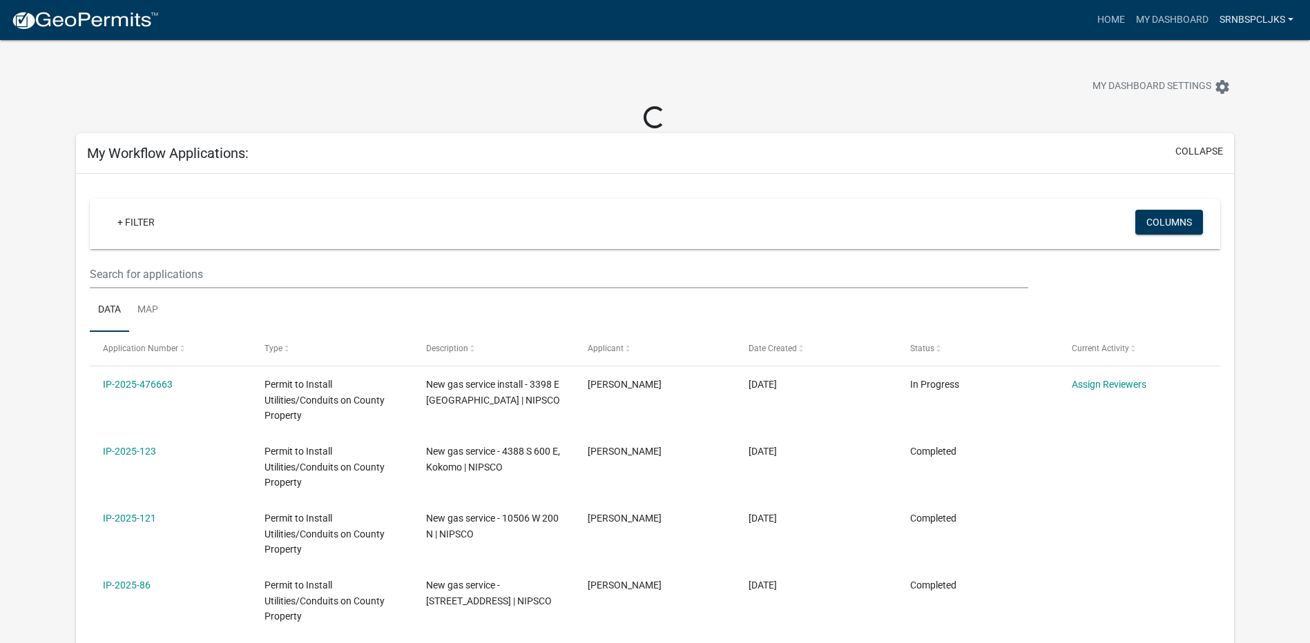
click at [1276, 18] on link "SrNBSpclJKS" at bounding box center [1256, 20] width 85 height 26
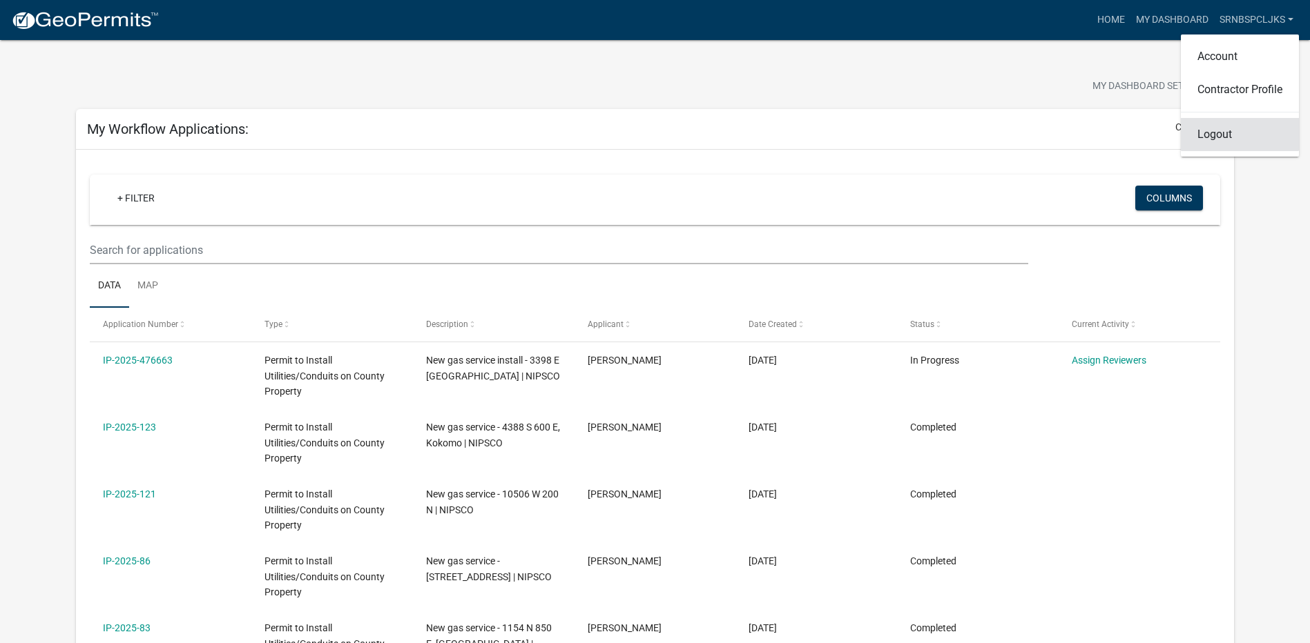
click at [1209, 137] on link "Logout" at bounding box center [1239, 134] width 118 height 33
